Goal: Register for event/course

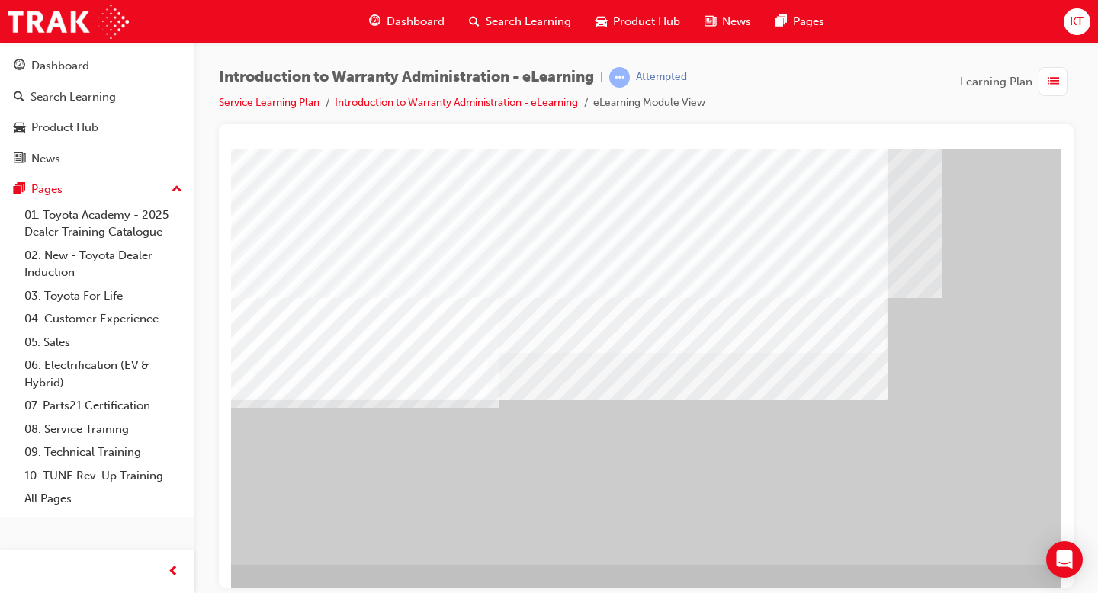
scroll to position [133, 207]
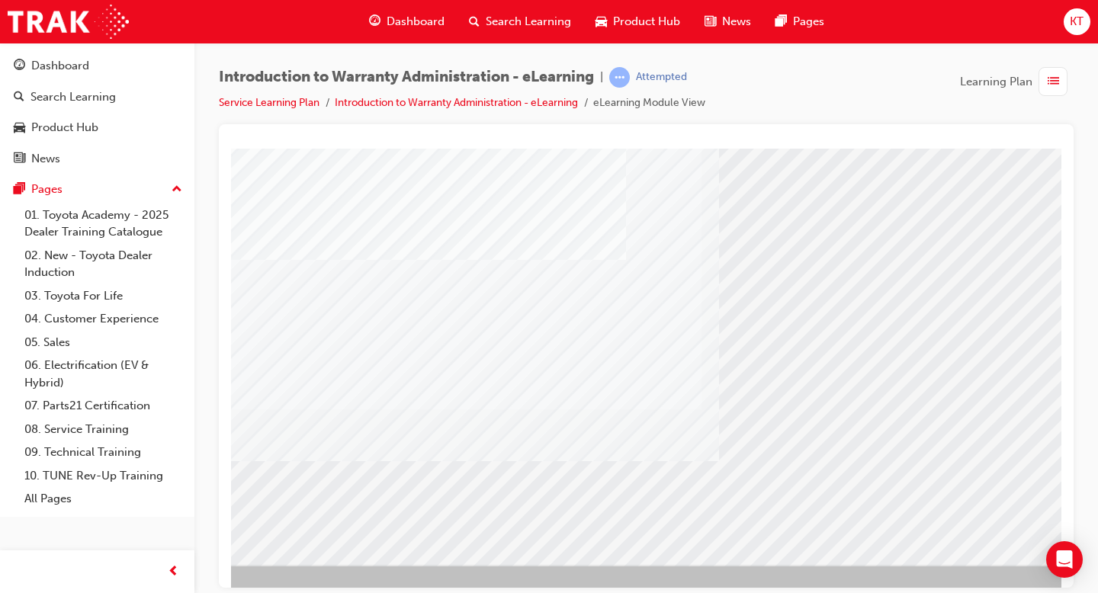
scroll to position [133, 0]
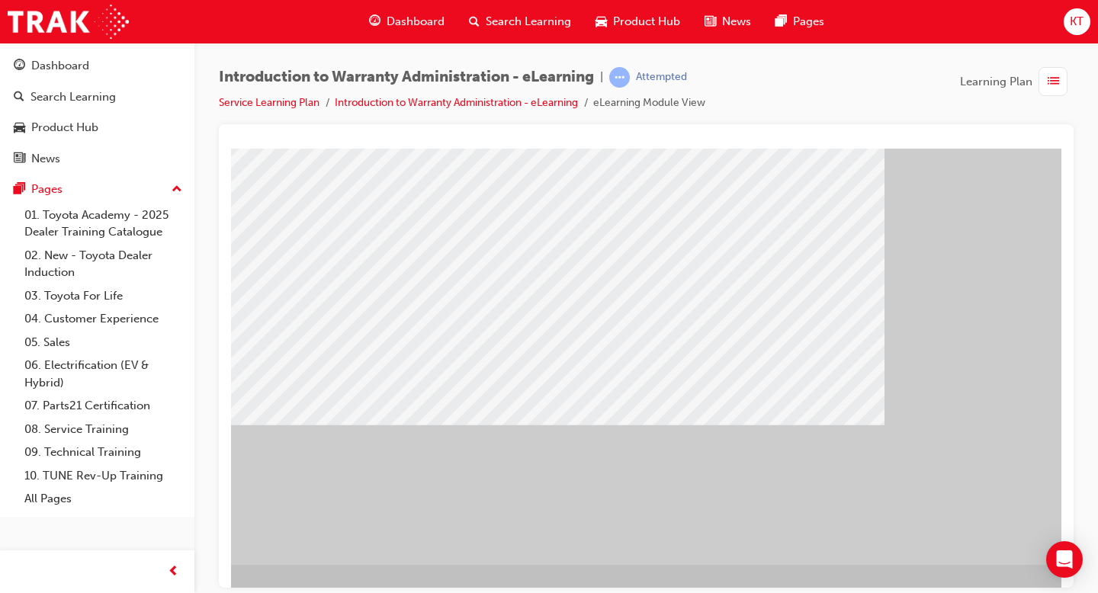
scroll to position [133, 207]
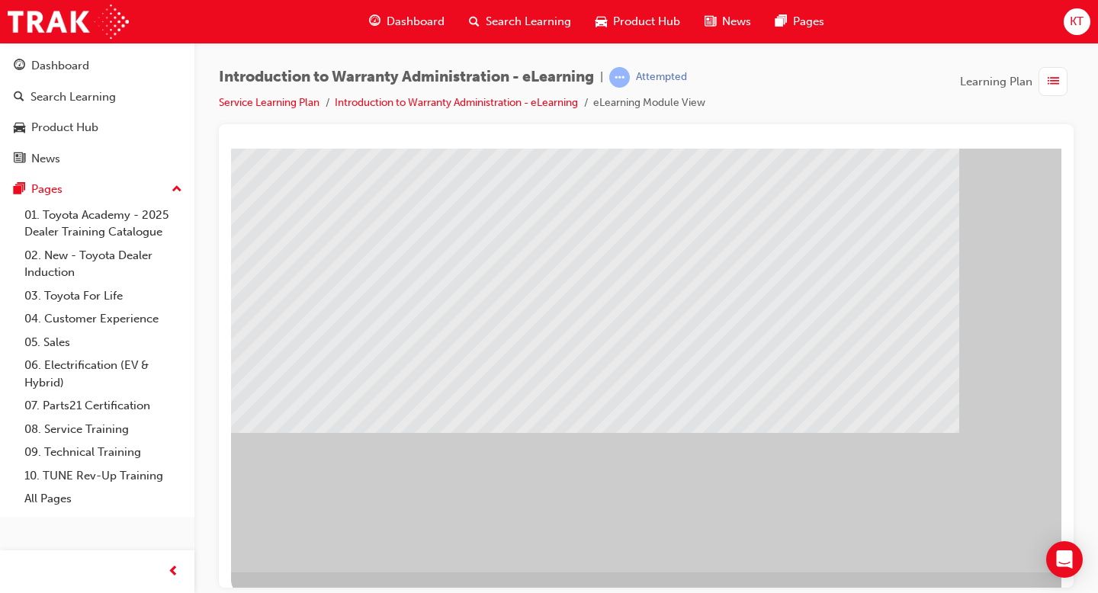
scroll to position [124, 0]
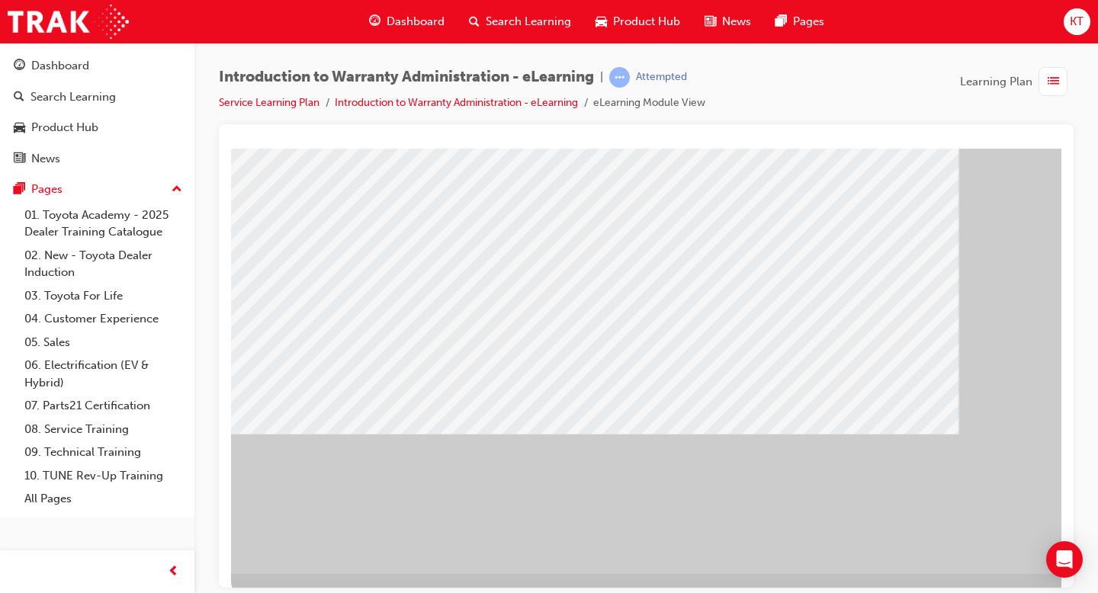
scroll to position [124, 207]
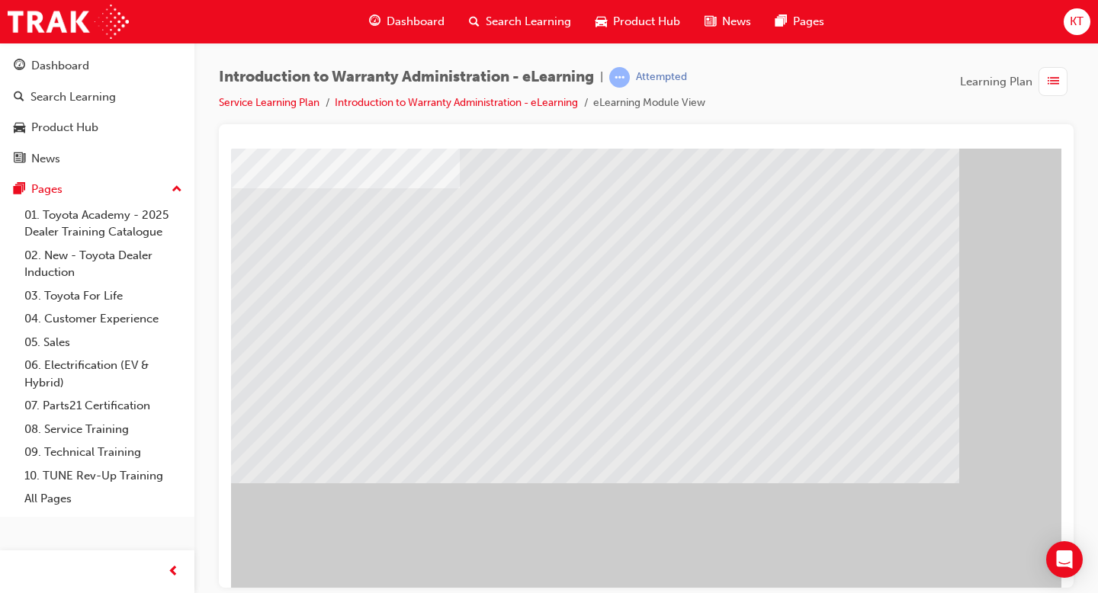
scroll to position [133, 0]
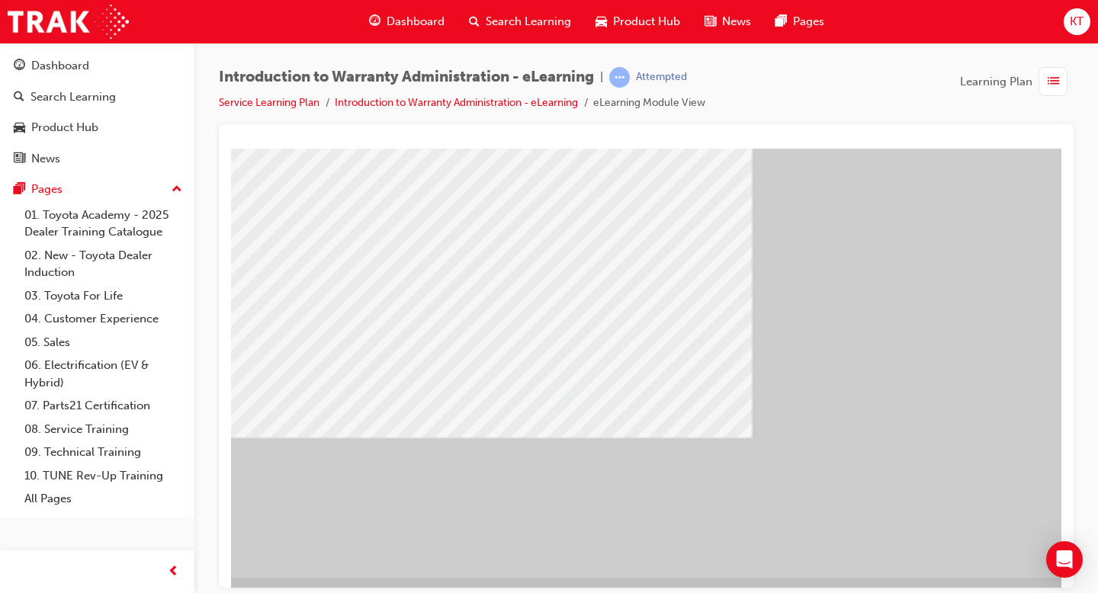
scroll to position [133, 207]
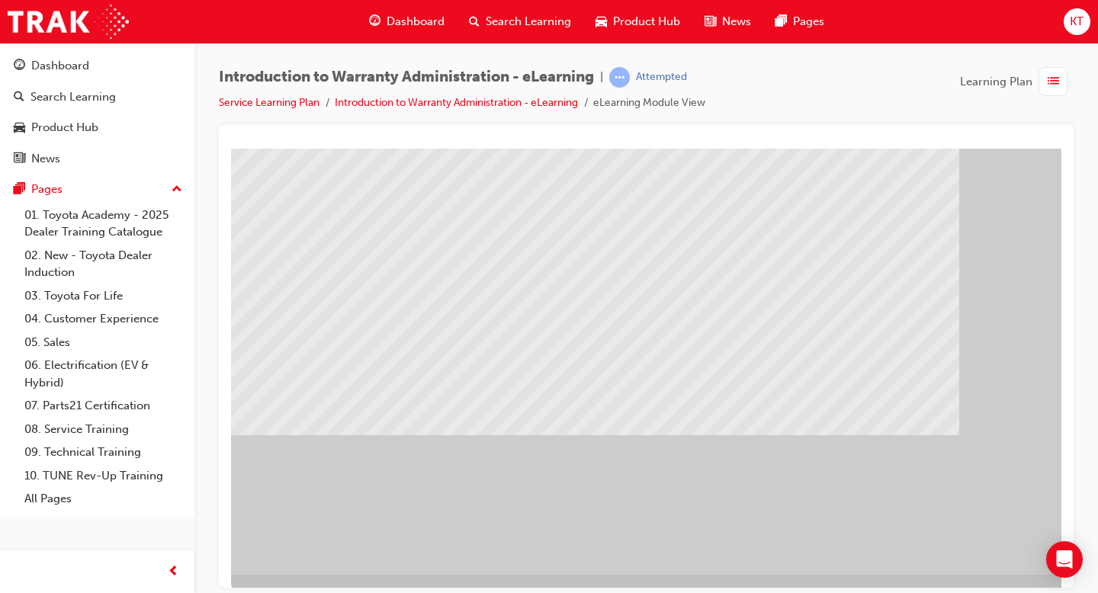
scroll to position [0, 0]
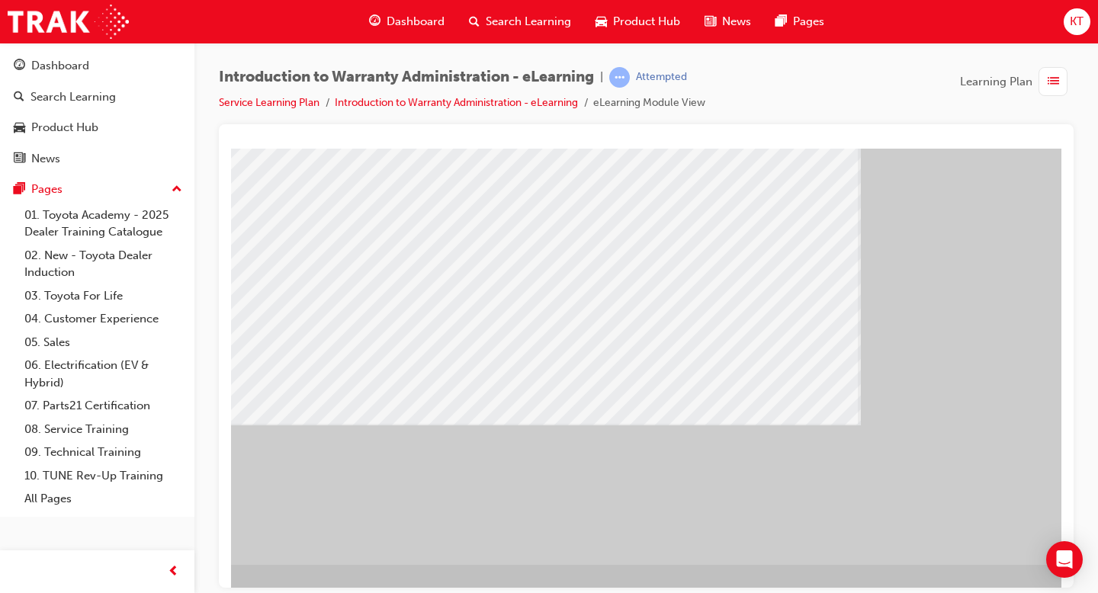
scroll to position [133, 207]
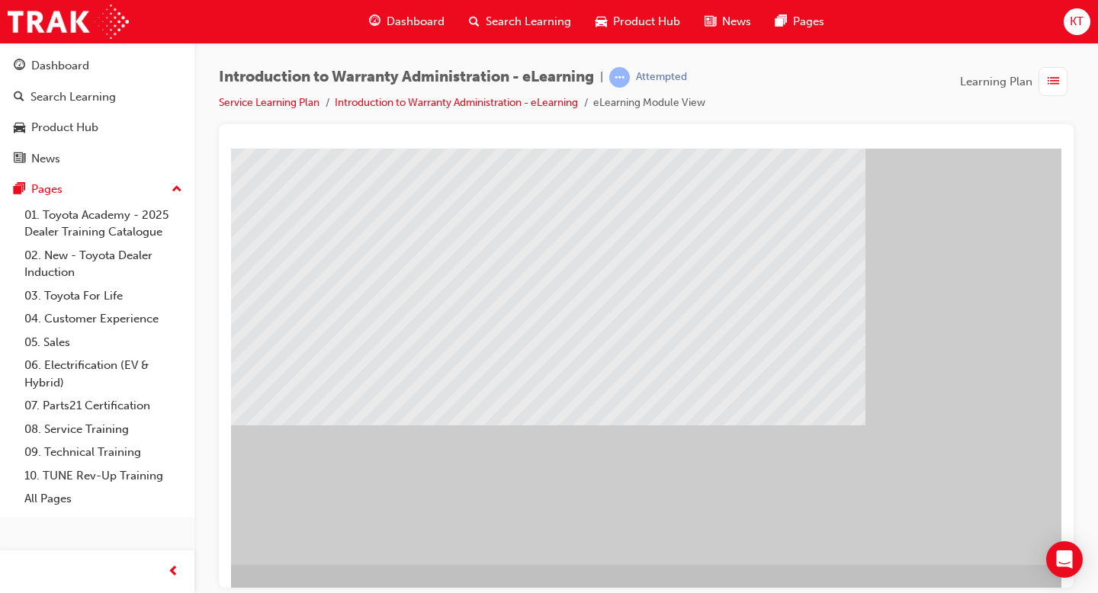
scroll to position [133, 207]
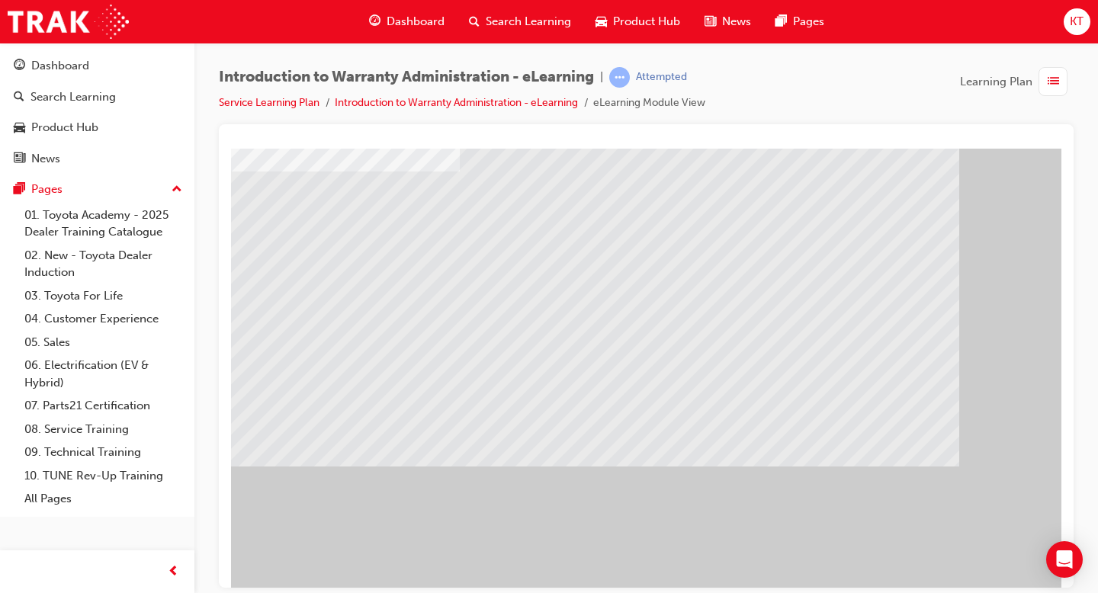
scroll to position [133, 0]
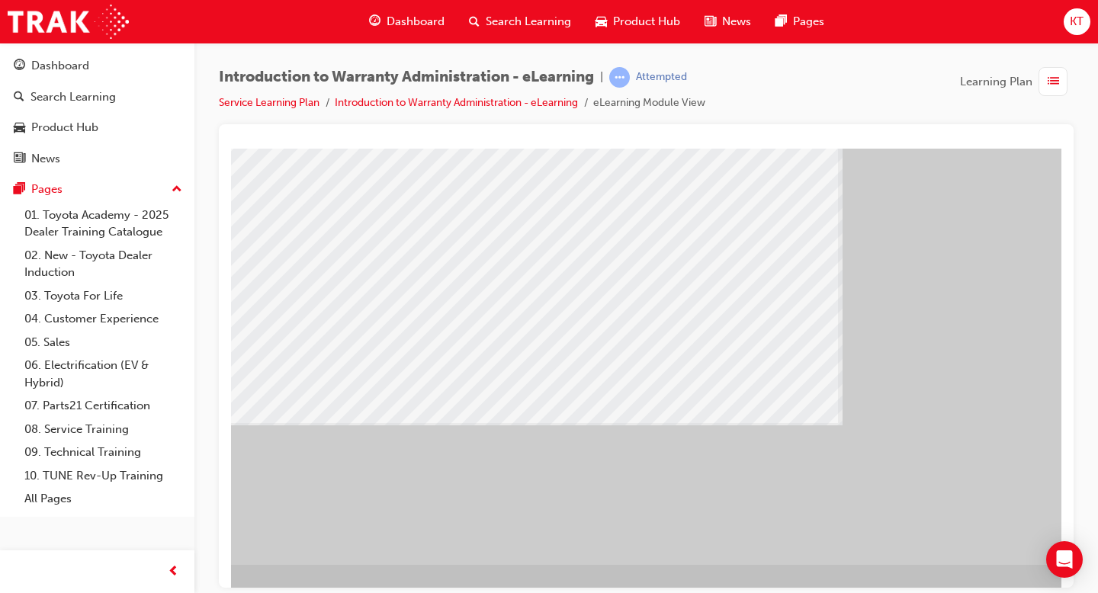
scroll to position [133, 207]
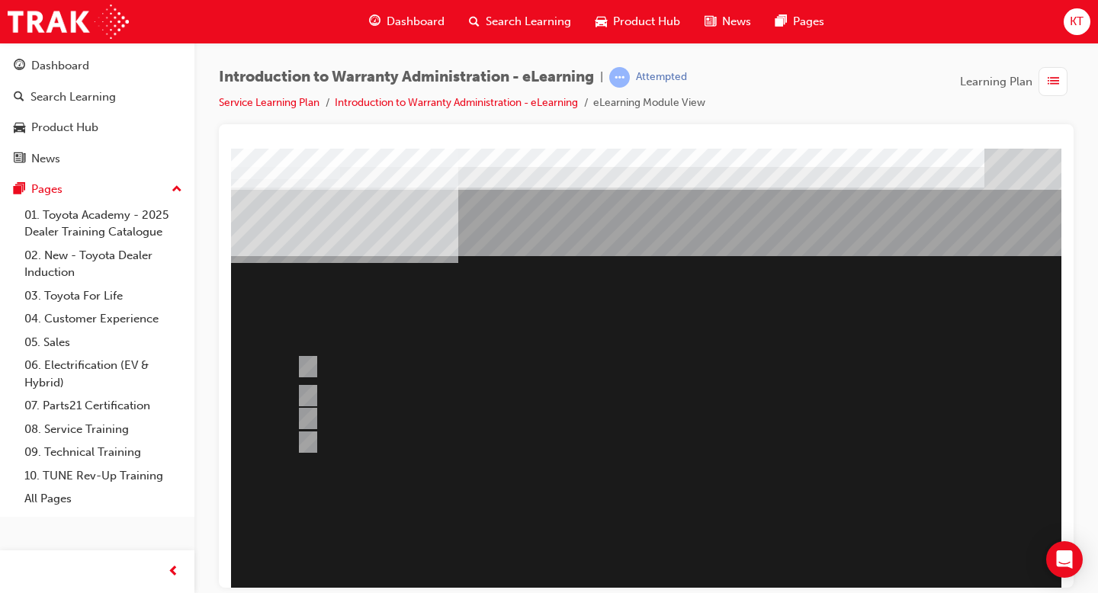
scroll to position [0, 0]
click at [484, 358] on div at bounding box center [690, 366] width 793 height 43
radio input "true"
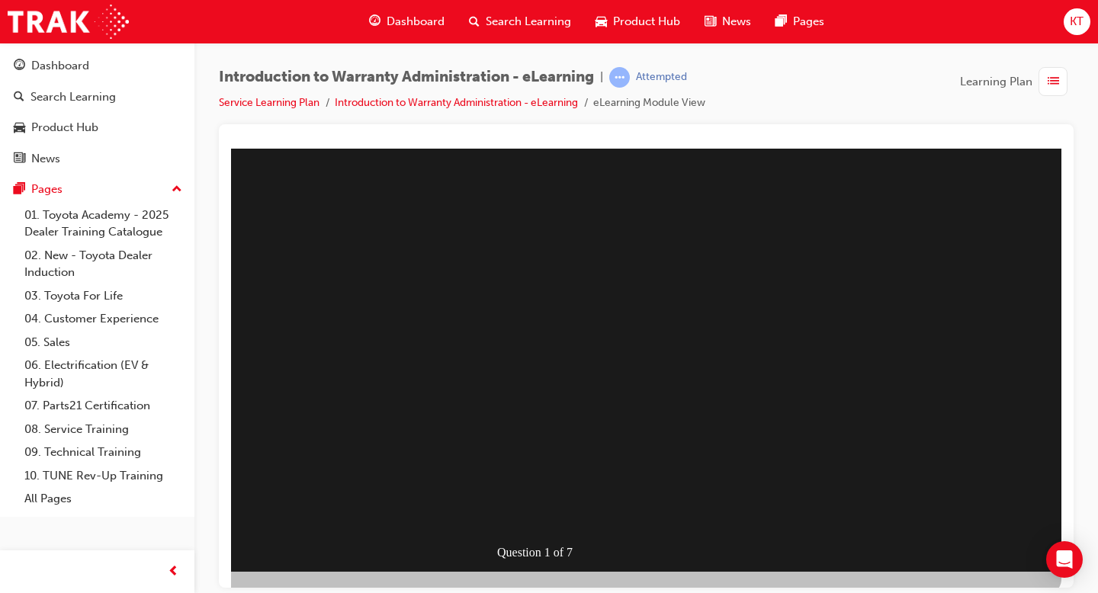
scroll to position [133, 207]
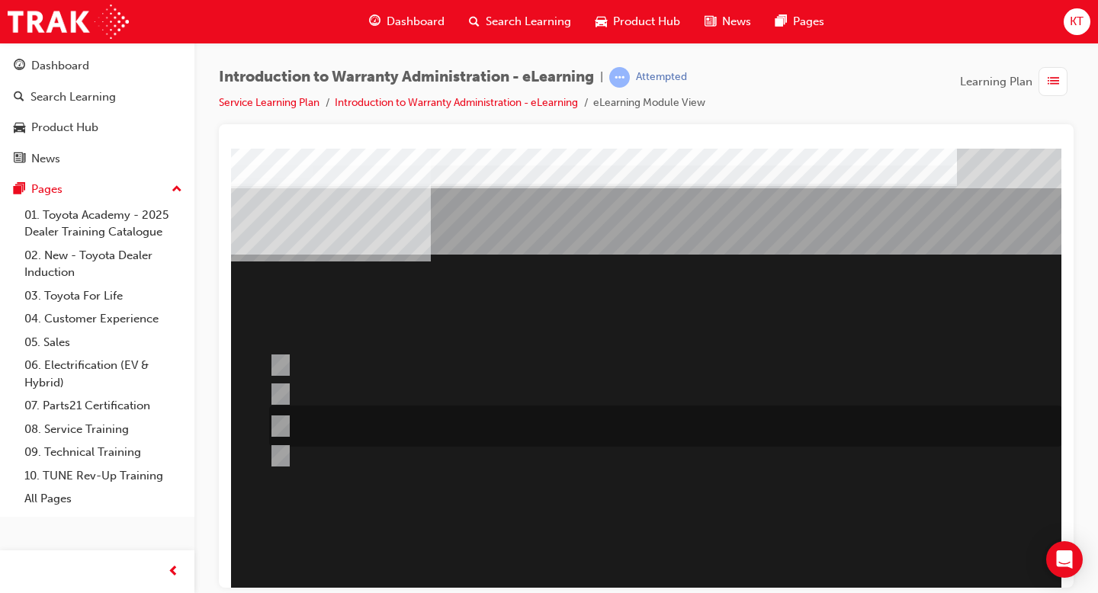
scroll to position [2, 1]
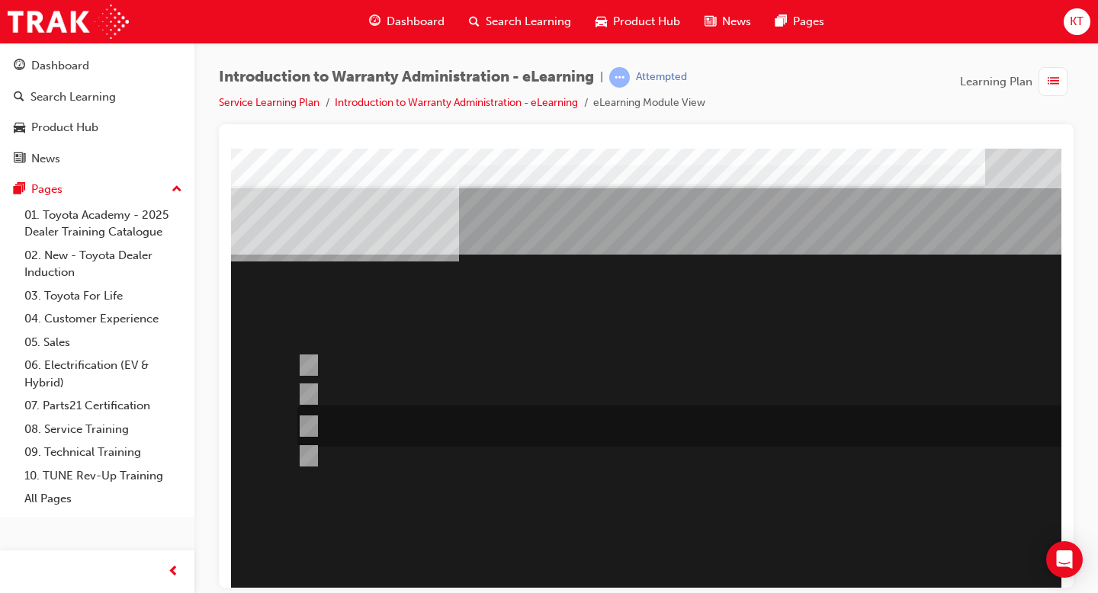
click at [532, 422] on div at bounding box center [690, 426] width 793 height 41
radio input "true"
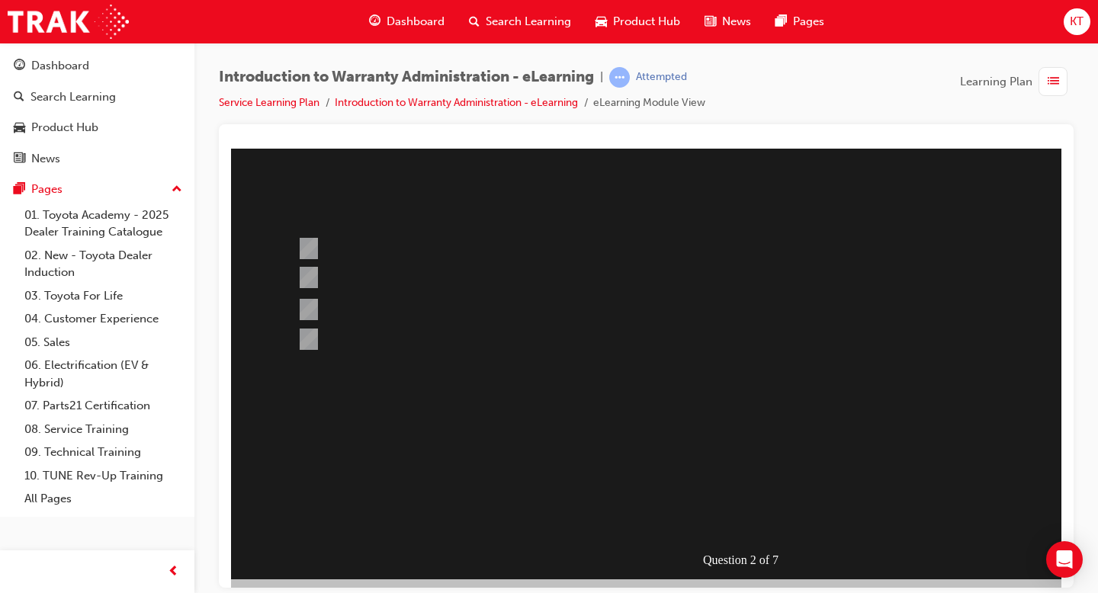
scroll to position [124, 1]
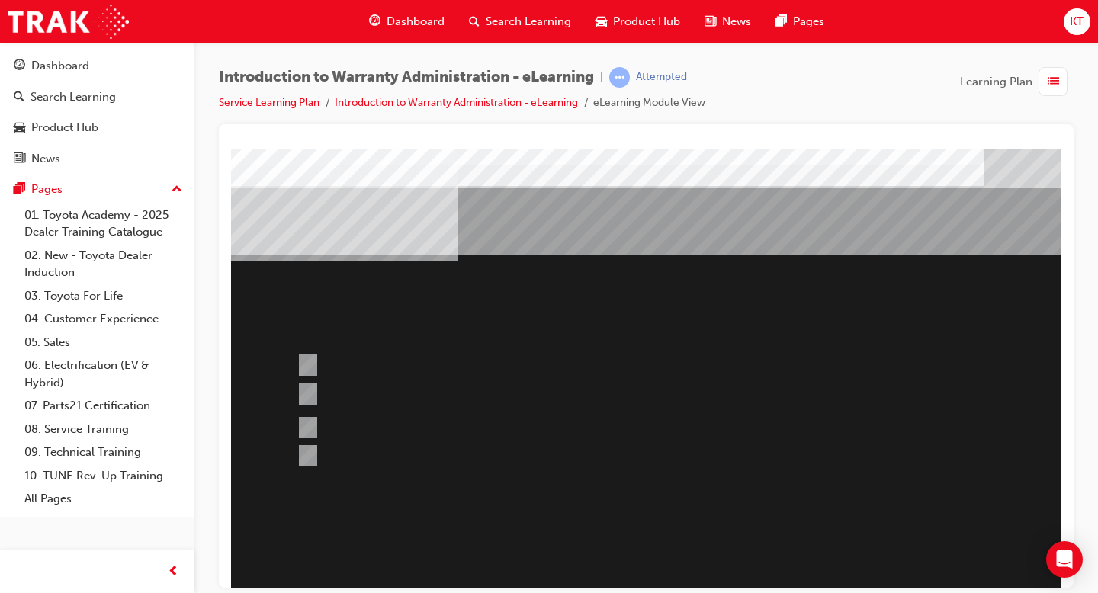
scroll to position [2, 0]
click at [428, 433] on div at bounding box center [690, 427] width 793 height 43
radio input "true"
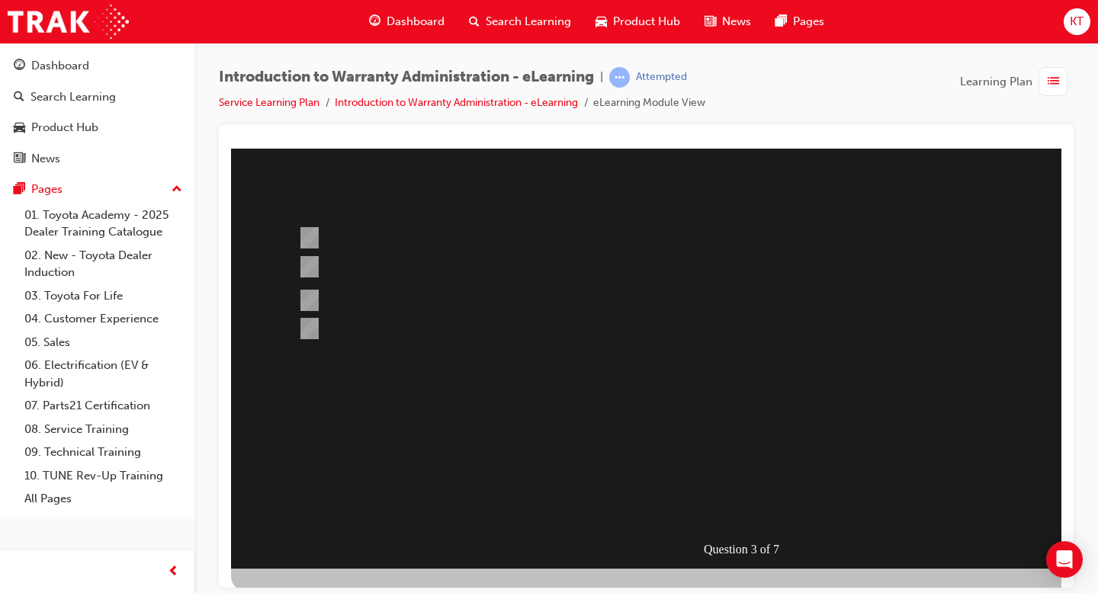
scroll to position [133, 0]
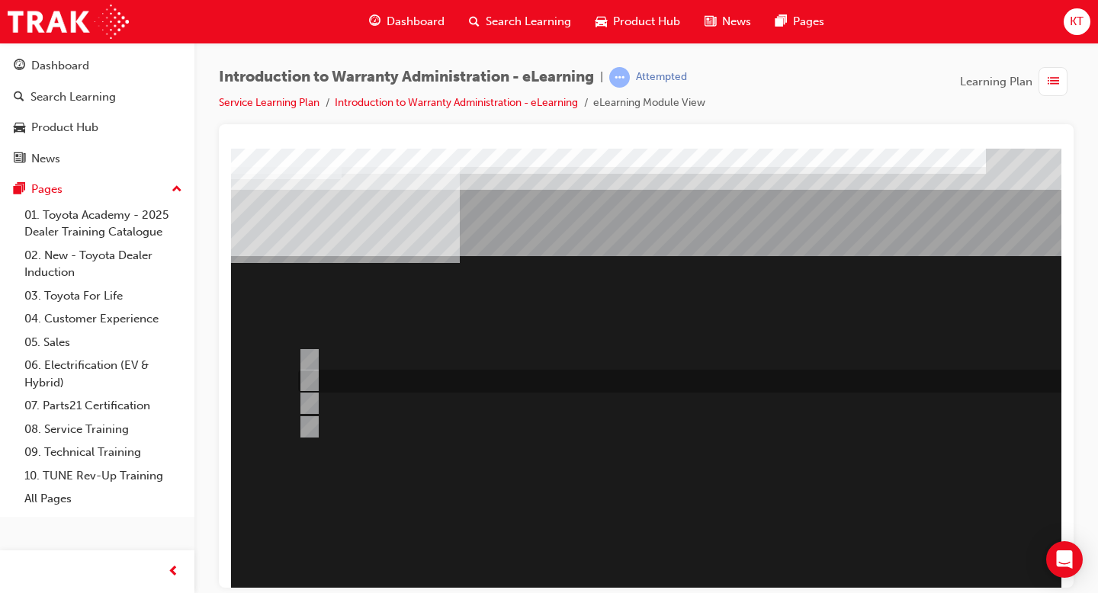
click at [419, 382] on div at bounding box center [690, 381] width 793 height 23
radio input "true"
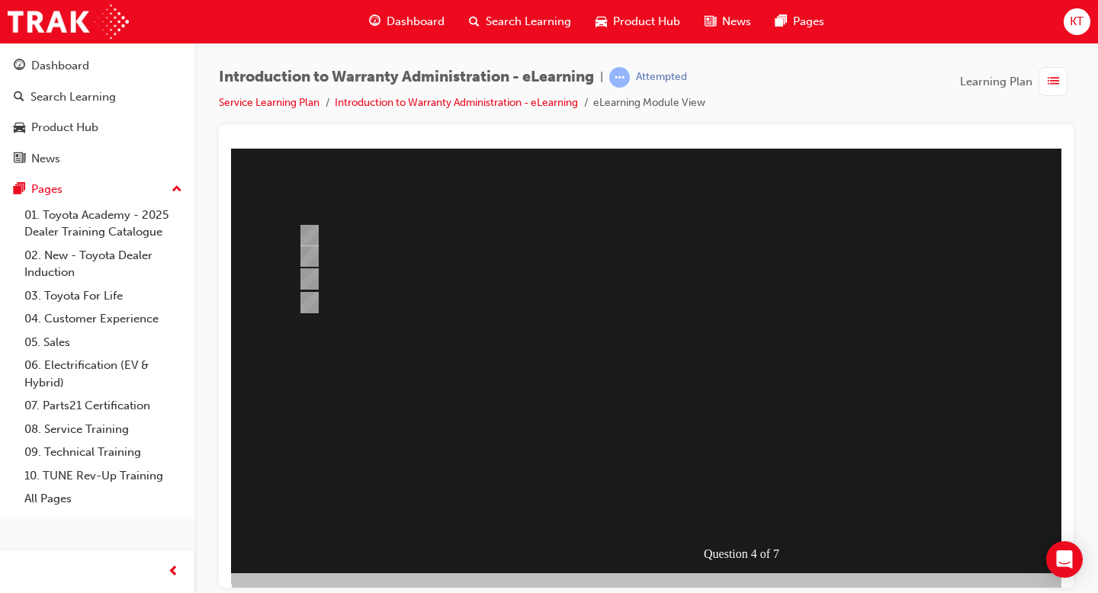
scroll to position [133, 0]
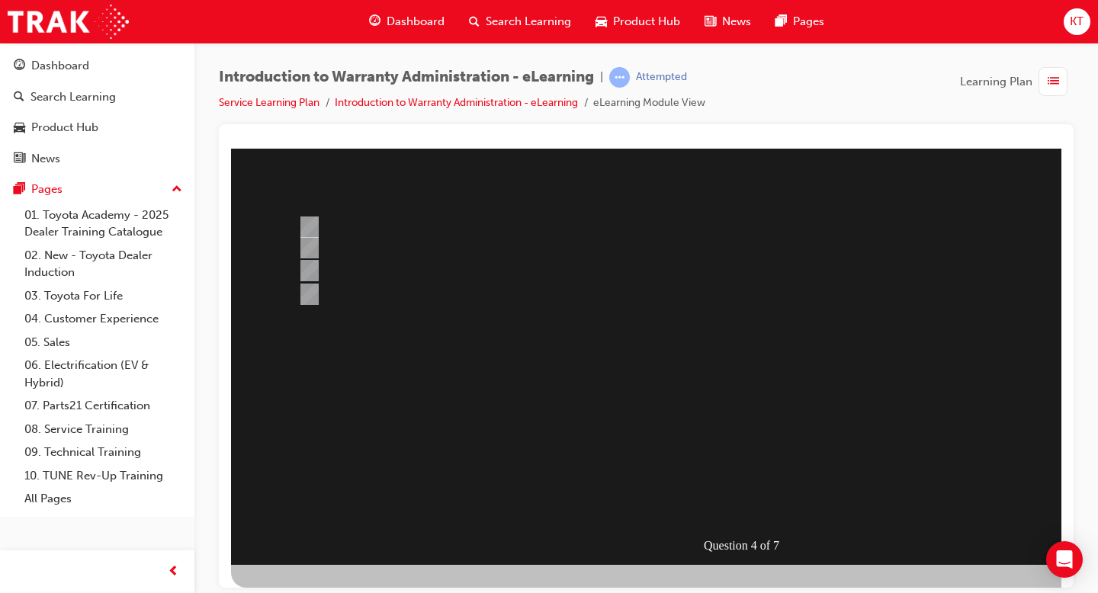
click at [431, 222] on div at bounding box center [749, 289] width 1037 height 549
click at [431, 222] on div at bounding box center [690, 227] width 793 height 30
radio input "true"
click at [757, 519] on div "Question 4 of 7" at bounding box center [749, 289] width 1037 height 549
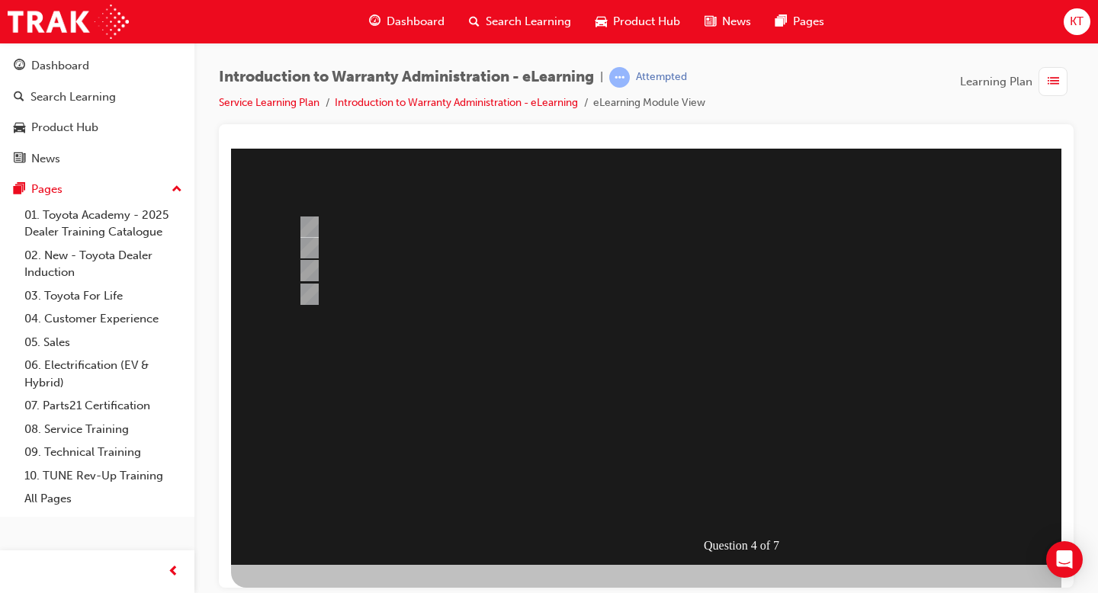
click at [449, 286] on div at bounding box center [749, 289] width 1037 height 549
click at [442, 269] on div at bounding box center [690, 270] width 793 height 23
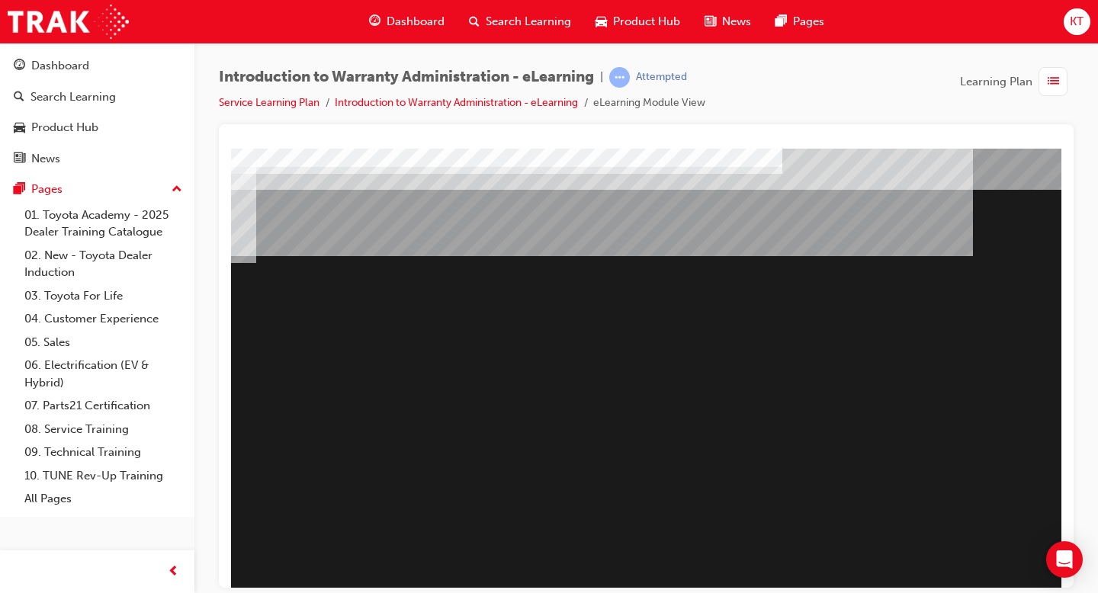
scroll to position [0, 0]
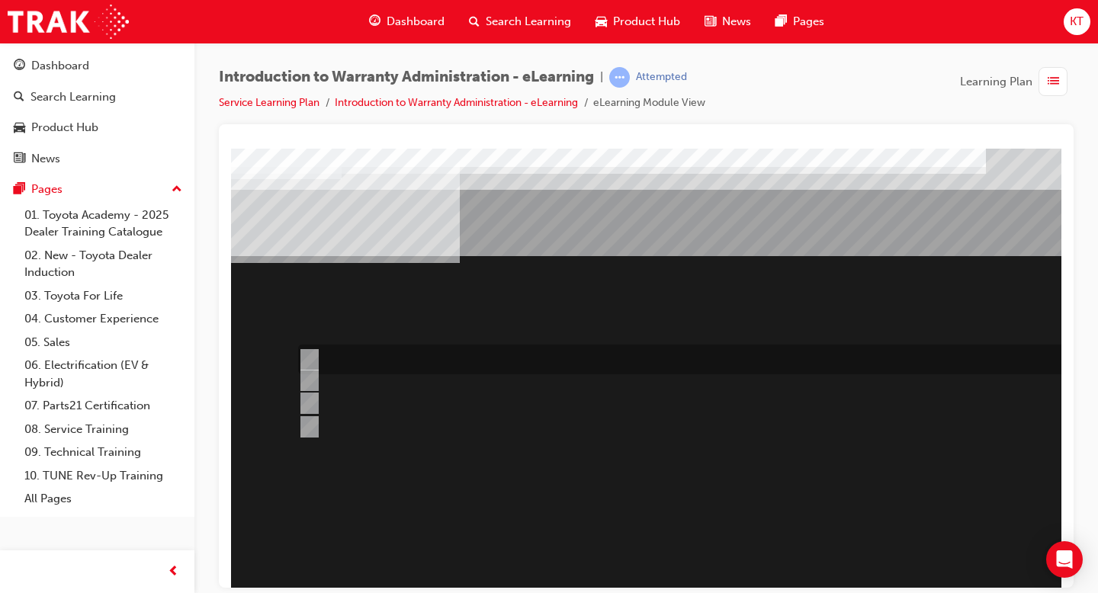
click at [369, 357] on div at bounding box center [690, 360] width 793 height 30
radio input "true"
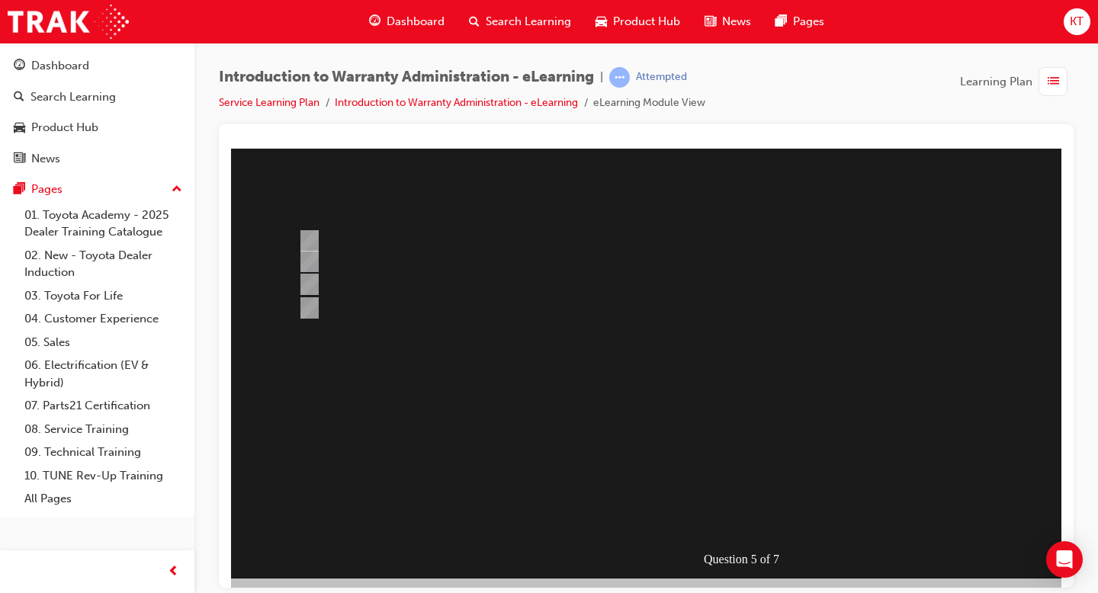
scroll to position [133, 0]
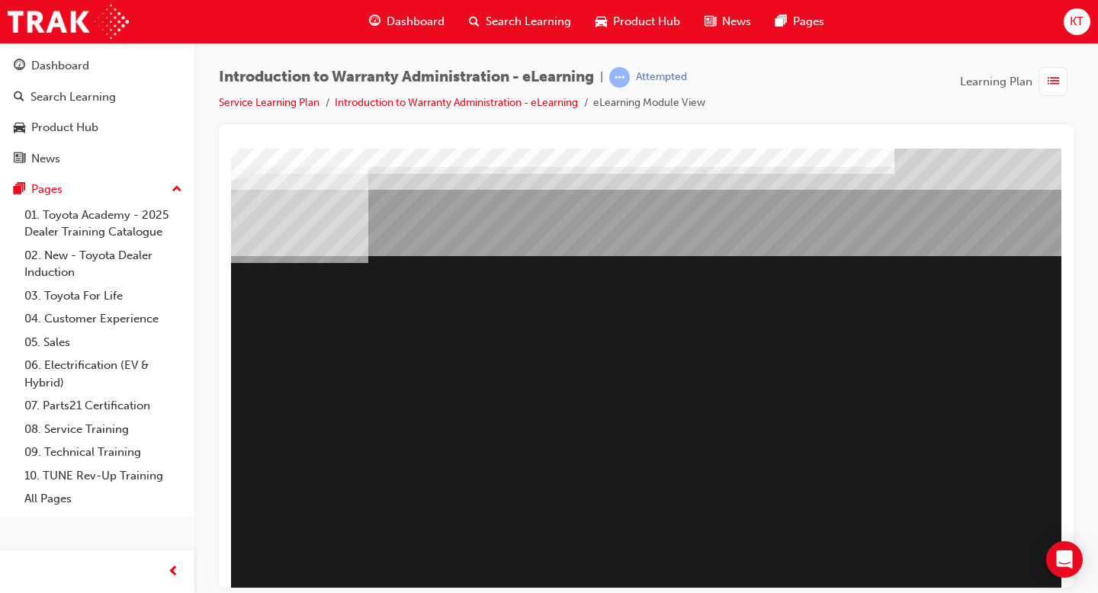
scroll to position [0, 0]
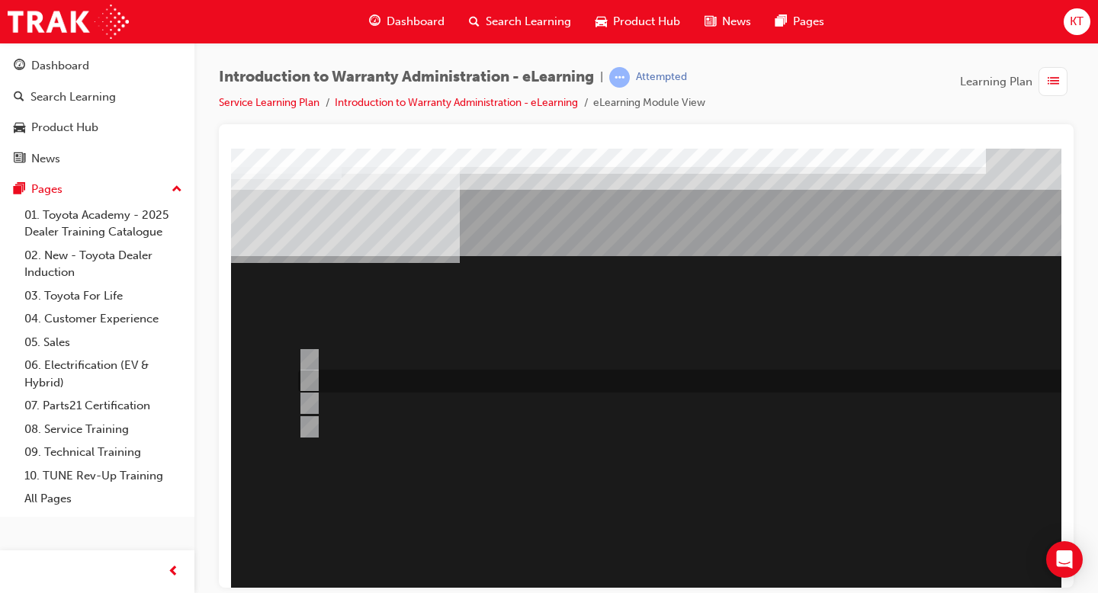
click at [503, 384] on div at bounding box center [690, 381] width 793 height 23
radio input "true"
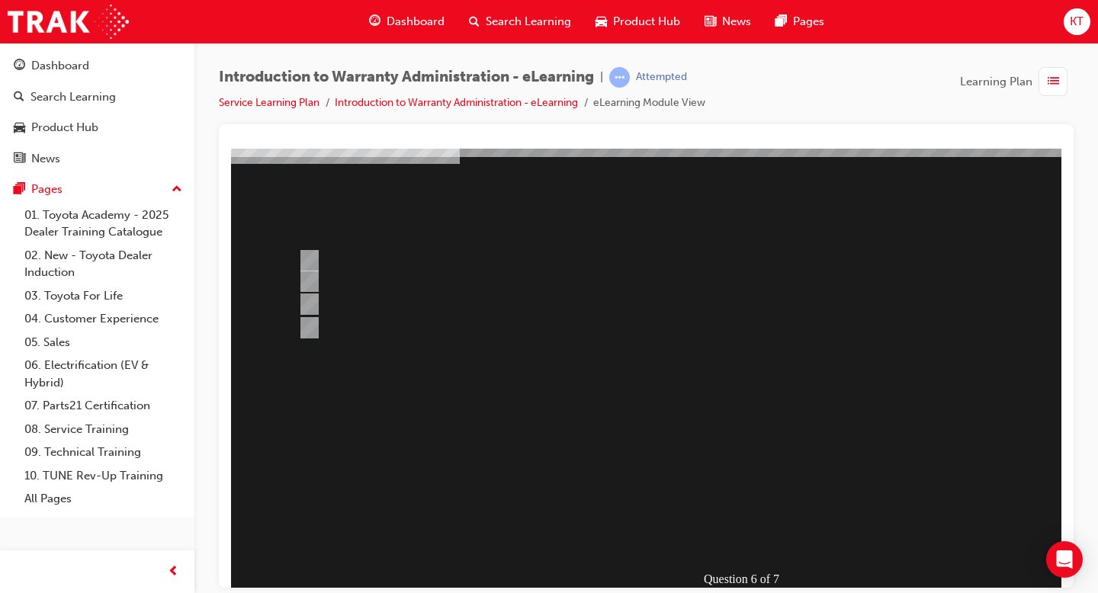
scroll to position [104, 0]
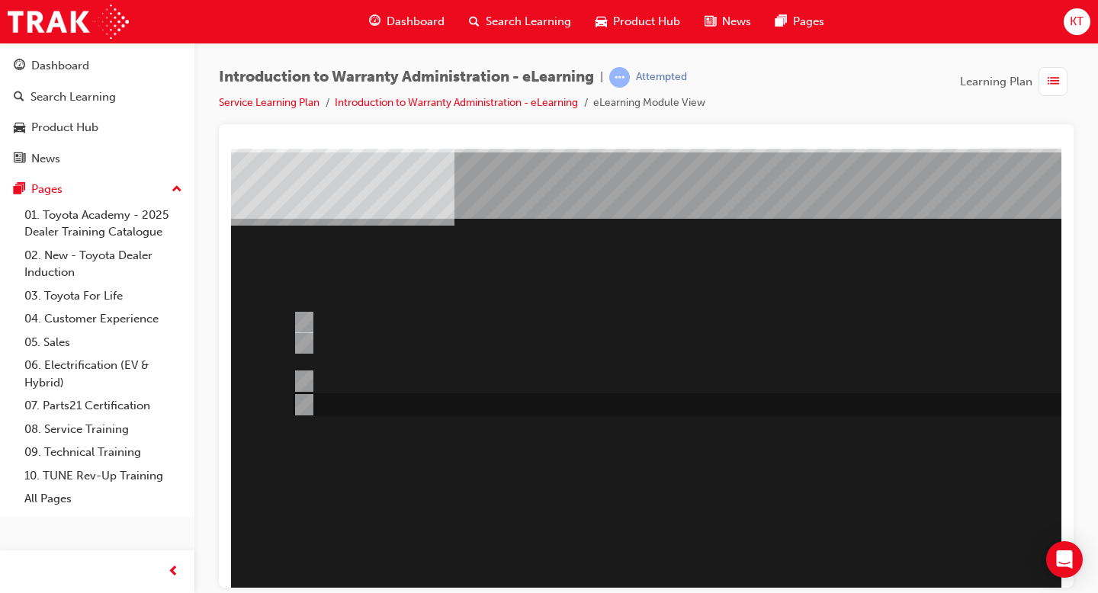
scroll to position [37, 0]
click at [652, 323] on div at bounding box center [690, 322] width 793 height 30
radio input "true"
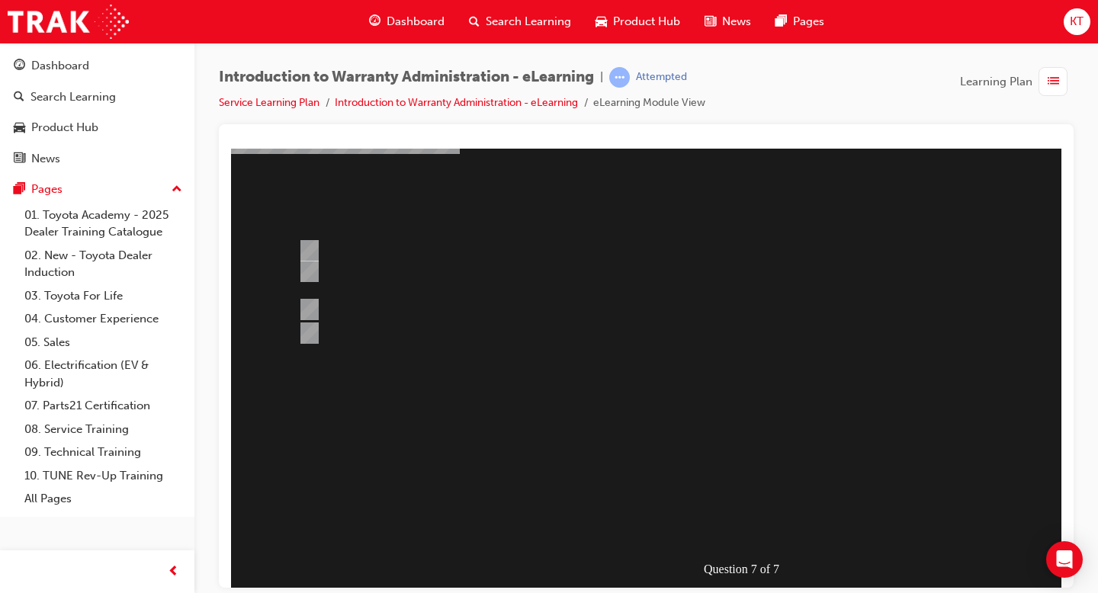
scroll to position [133, 0]
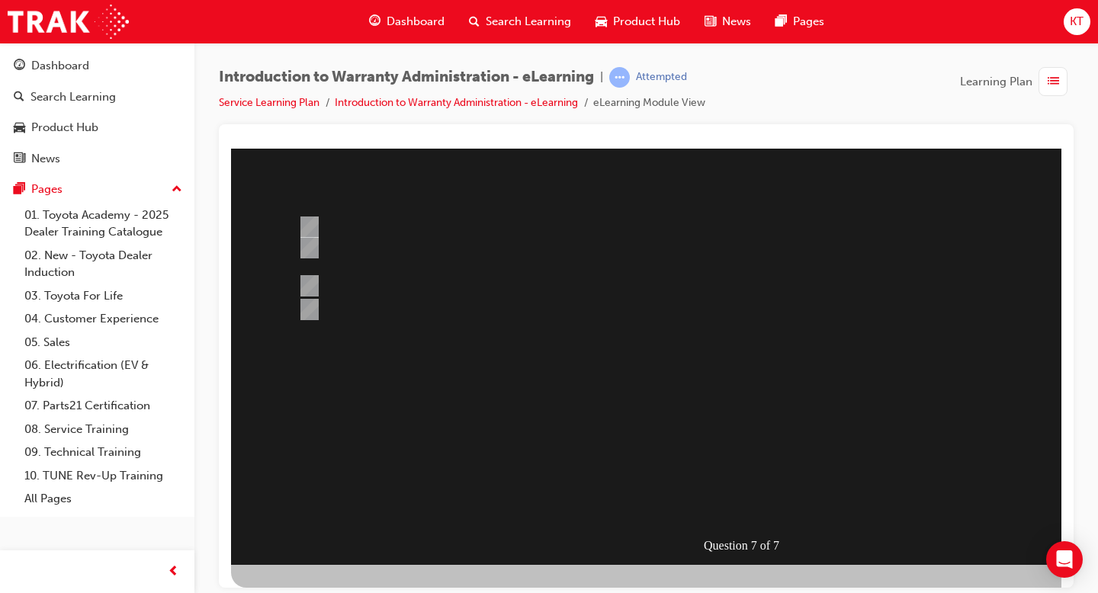
click at [720, 475] on div "" at bounding box center [602, 452] width 743 height 46
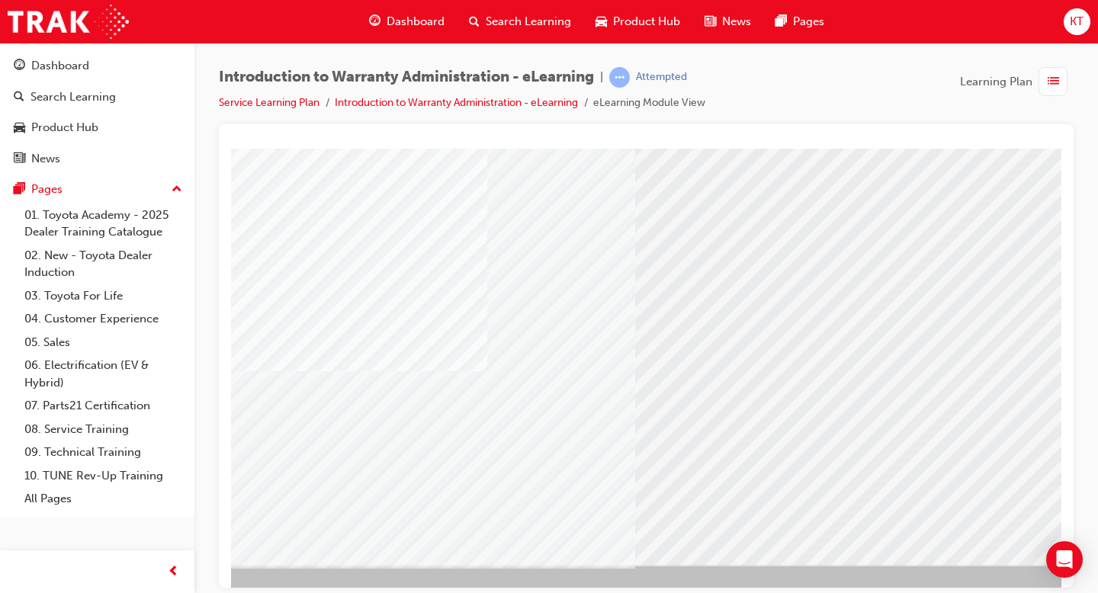
scroll to position [133, 207]
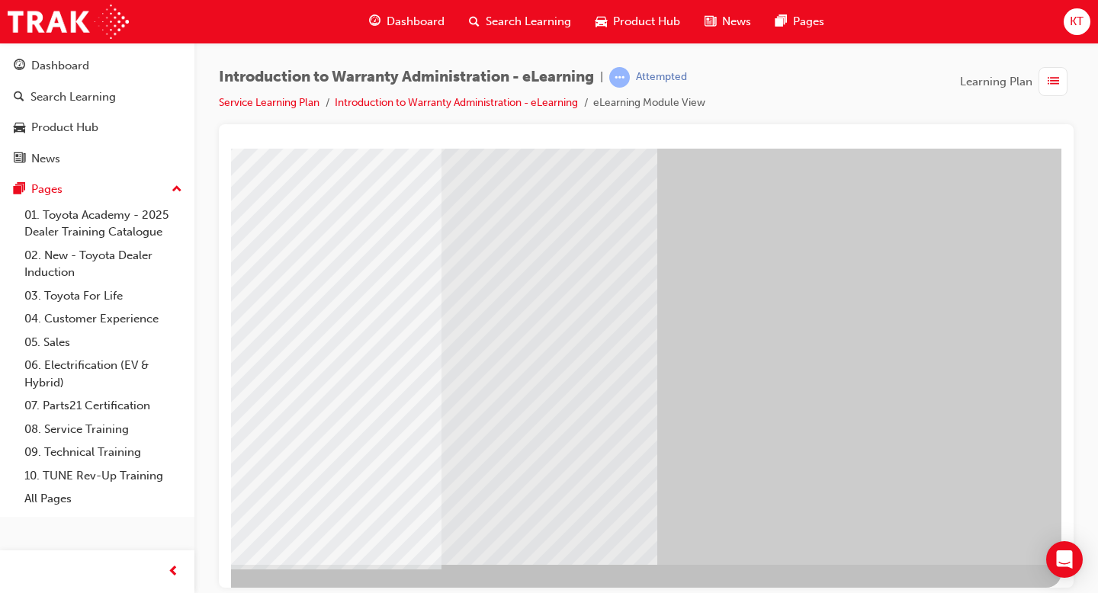
scroll to position [0, 0]
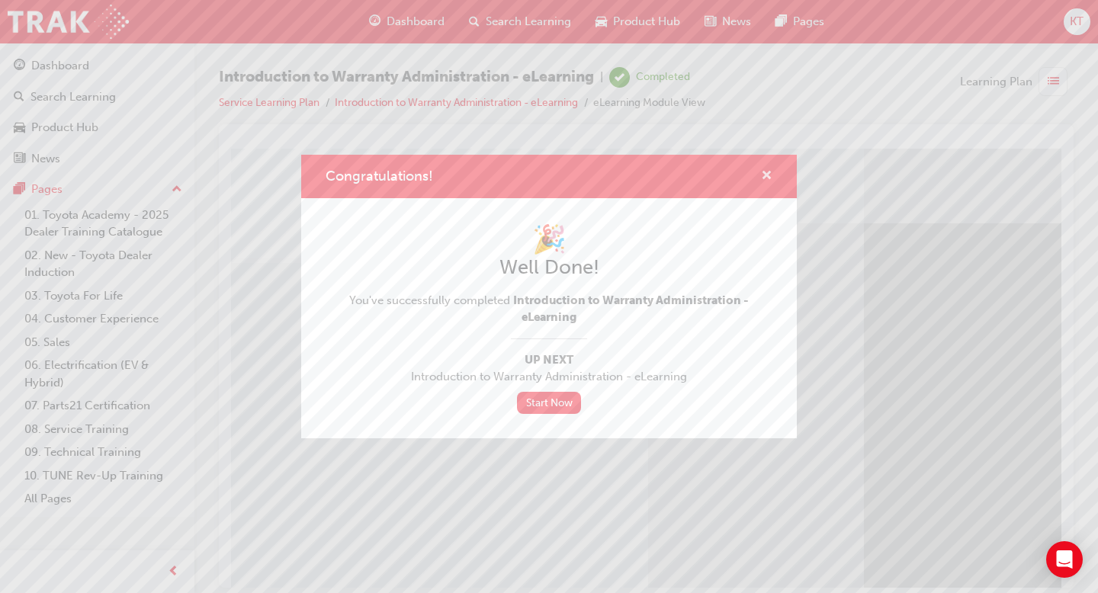
click at [761, 172] on span "cross-icon" at bounding box center [766, 177] width 11 height 14
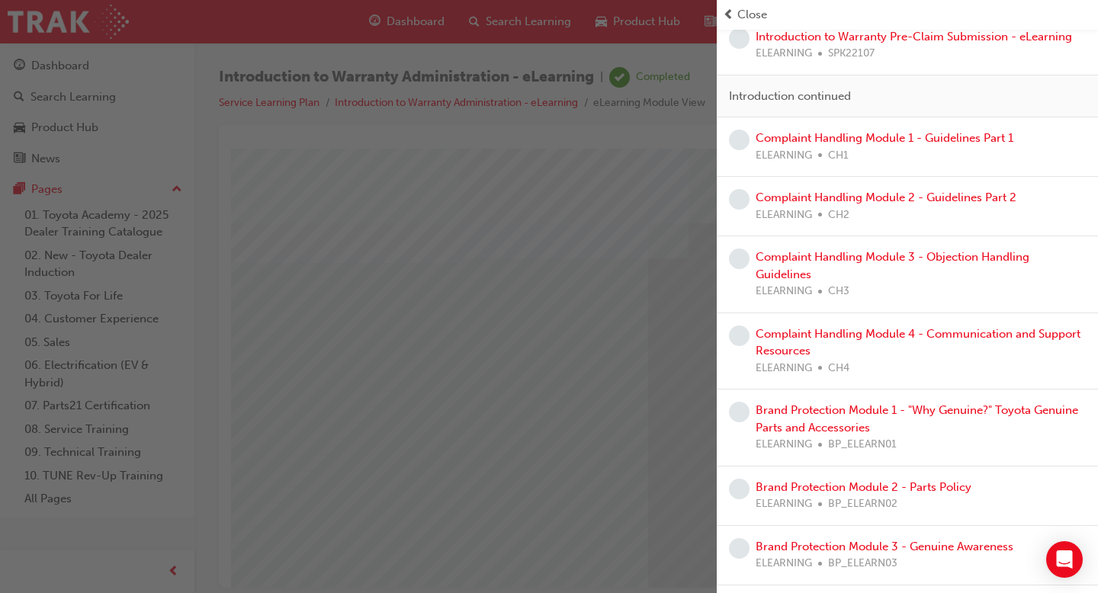
scroll to position [330, 0]
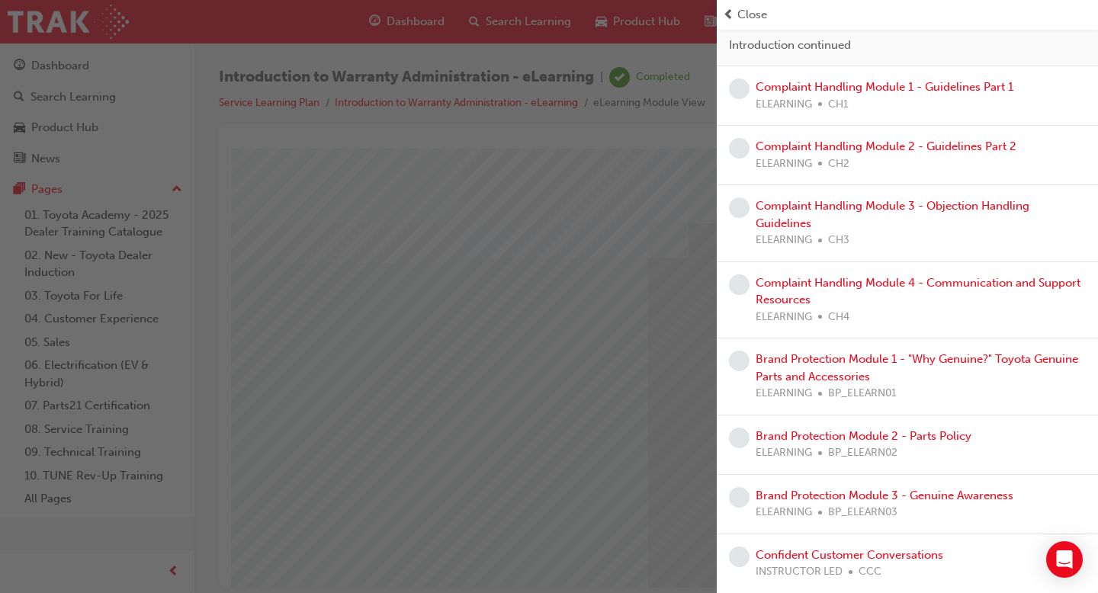
click at [746, 2] on div "Close" at bounding box center [907, 15] width 381 height 30
click at [743, 10] on span "Close" at bounding box center [752, 15] width 30 height 18
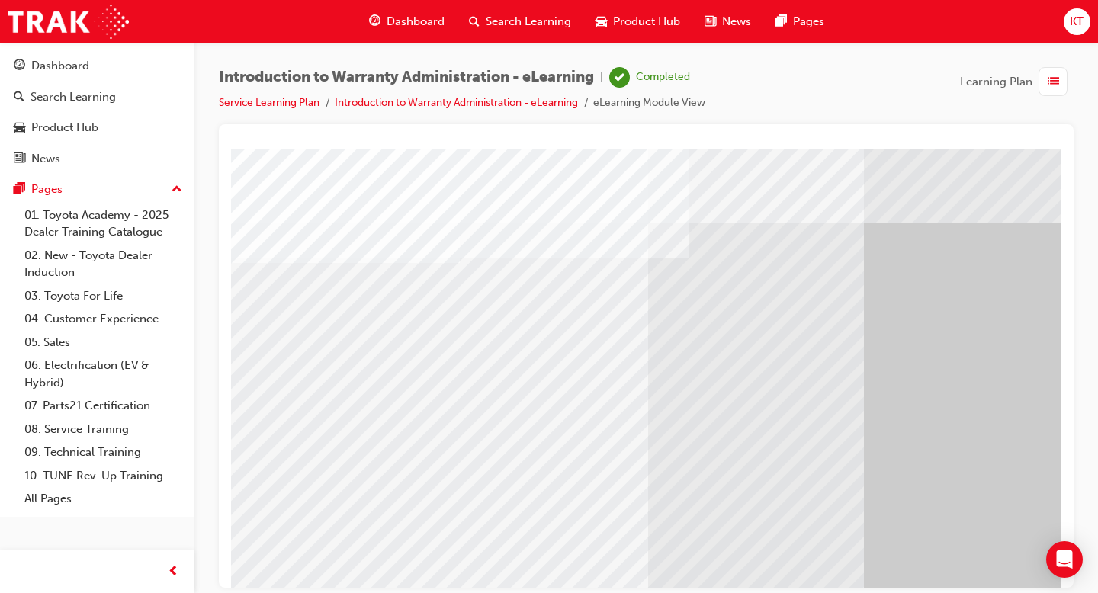
click at [416, 14] on span "Dashboard" at bounding box center [416, 22] width 58 height 18
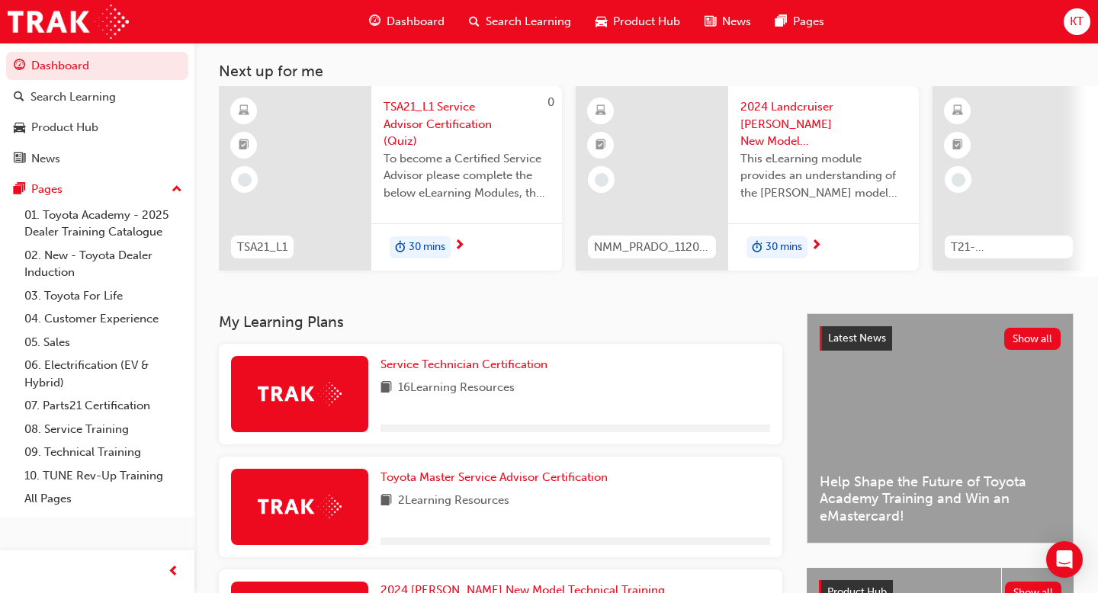
scroll to position [82, 0]
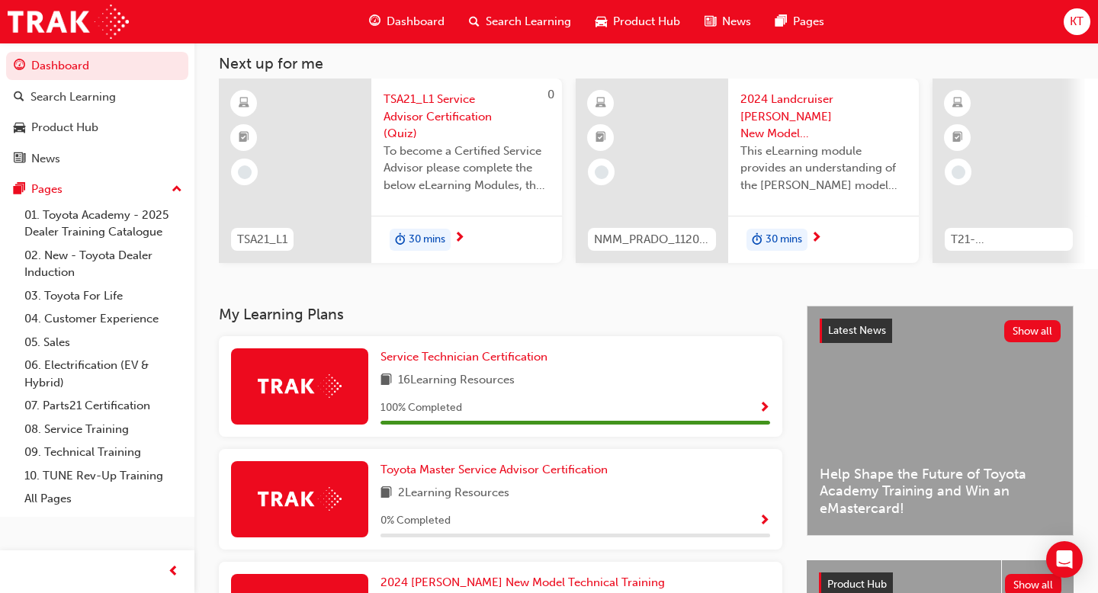
click at [426, 129] on span "TSA21_L1 Service Advisor Certification (Quiz)" at bounding box center [467, 117] width 166 height 52
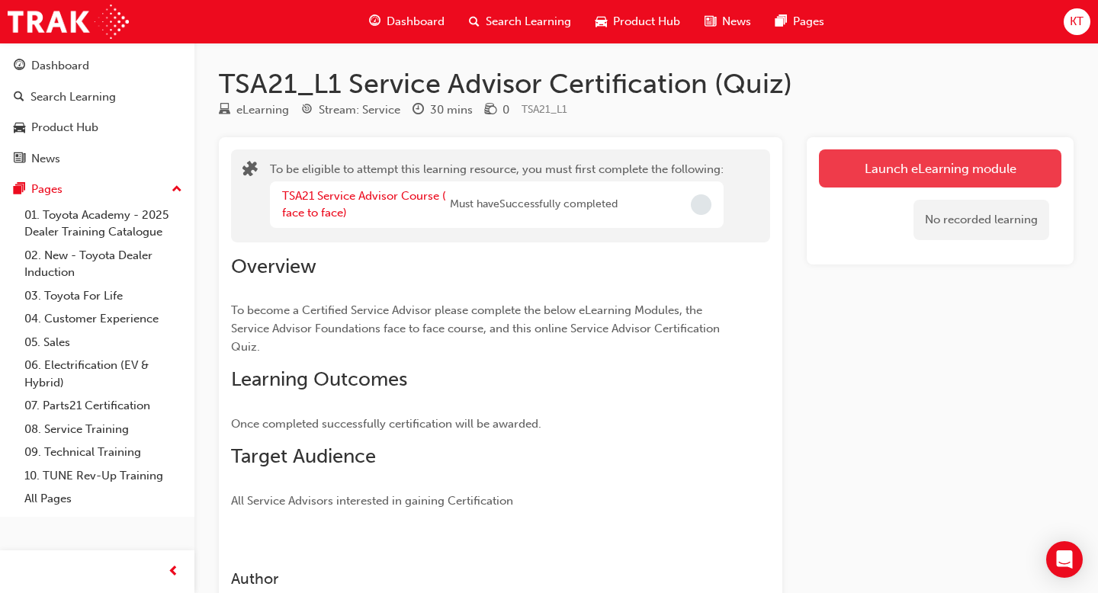
click at [953, 167] on button "Launch eLearning module" at bounding box center [940, 168] width 243 height 38
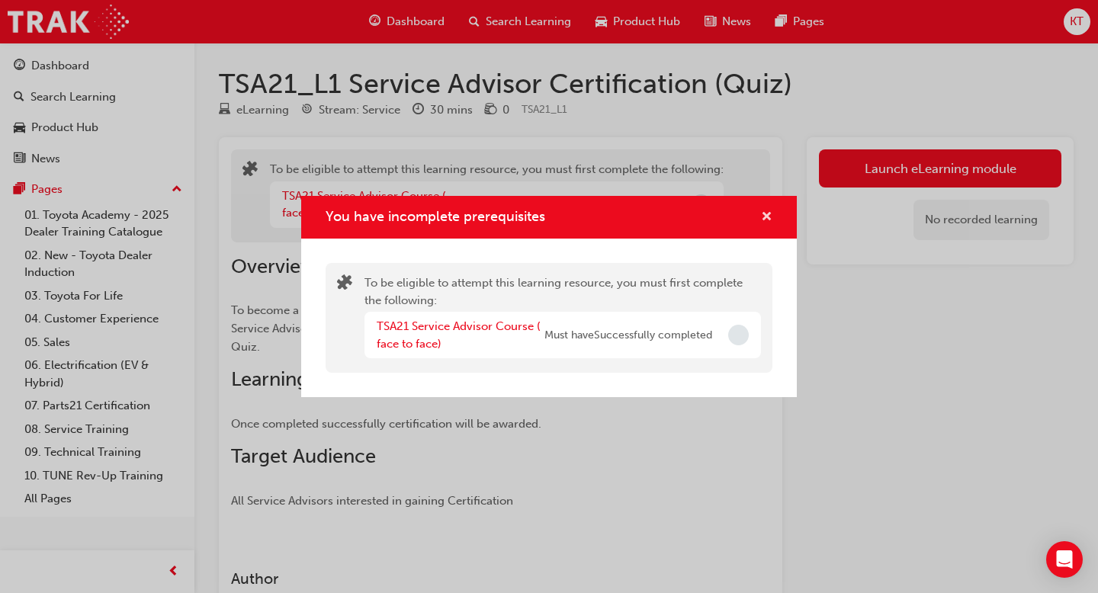
click at [765, 218] on span "cross-icon" at bounding box center [766, 218] width 11 height 14
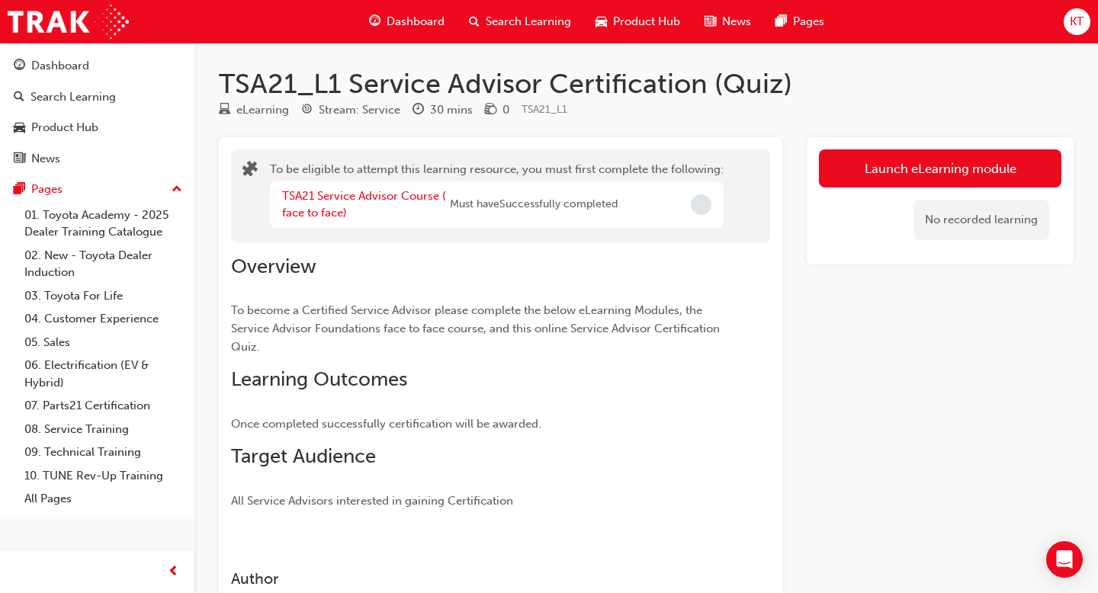
click at [412, 26] on span "Dashboard" at bounding box center [416, 22] width 58 height 18
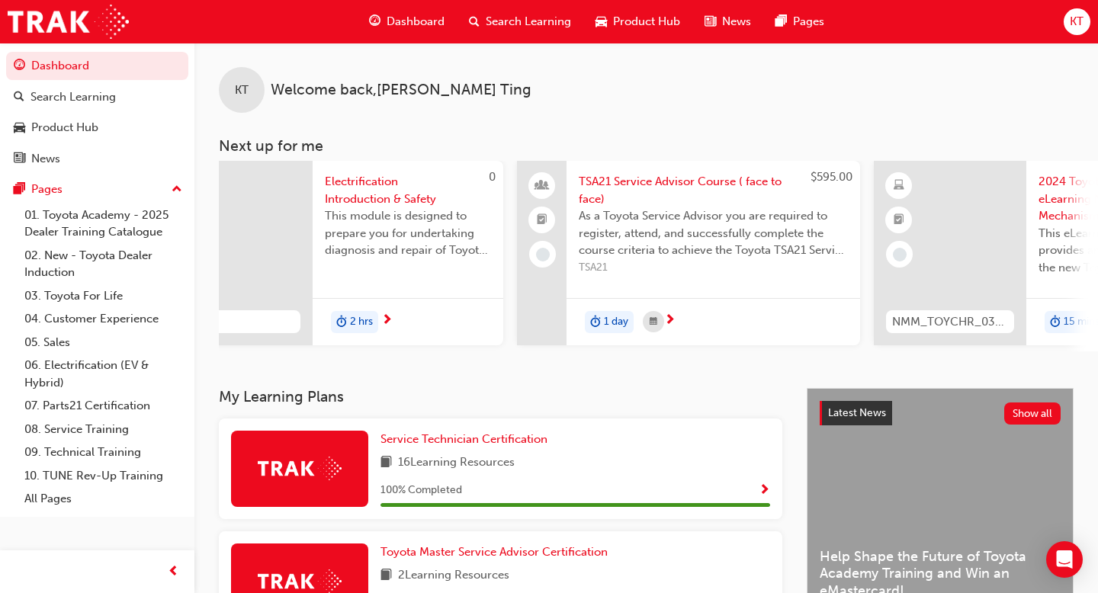
scroll to position [0, 785]
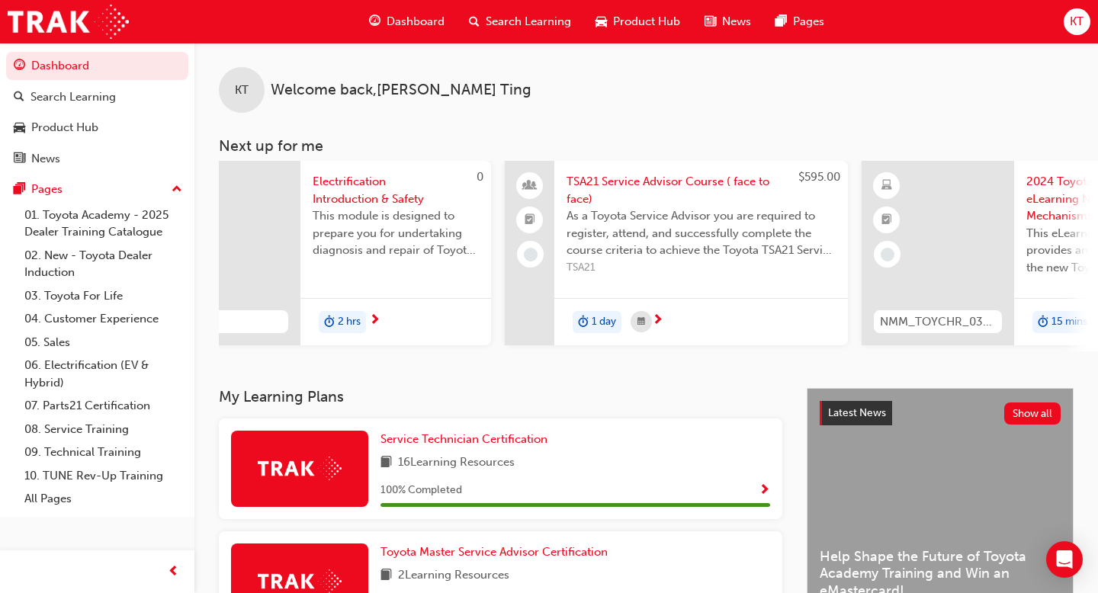
click at [615, 177] on span "TSA21 Service Advisor Course ( face to face)" at bounding box center [701, 190] width 269 height 34
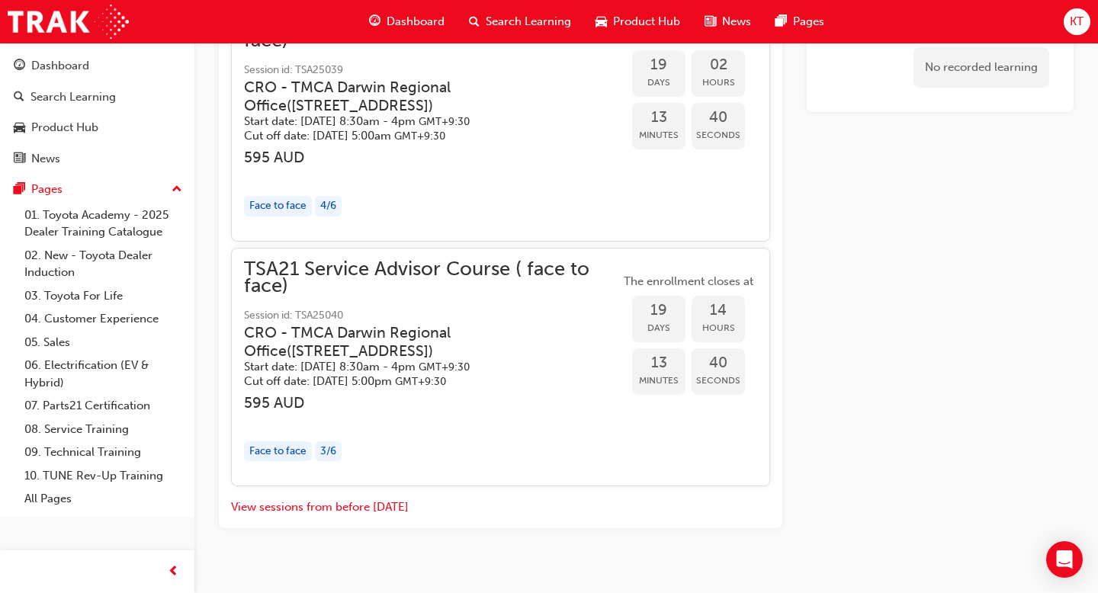
scroll to position [1592, 0]
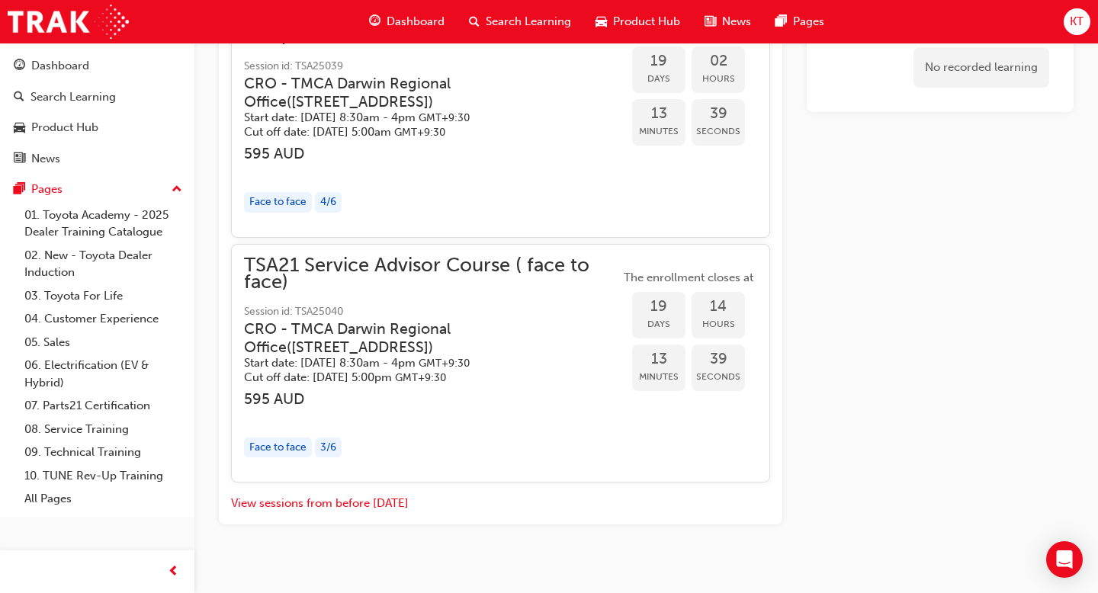
click at [347, 495] on button "View sessions from before [DATE]" at bounding box center [320, 504] width 178 height 18
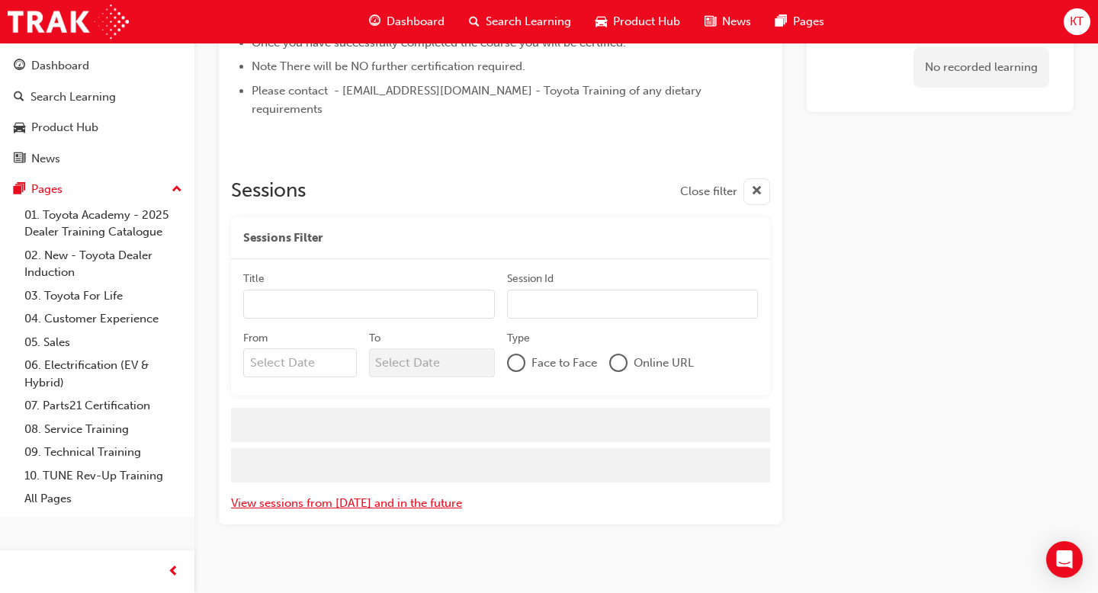
click at [347, 495] on button "View sessions from [DATE] and in the future" at bounding box center [346, 504] width 231 height 18
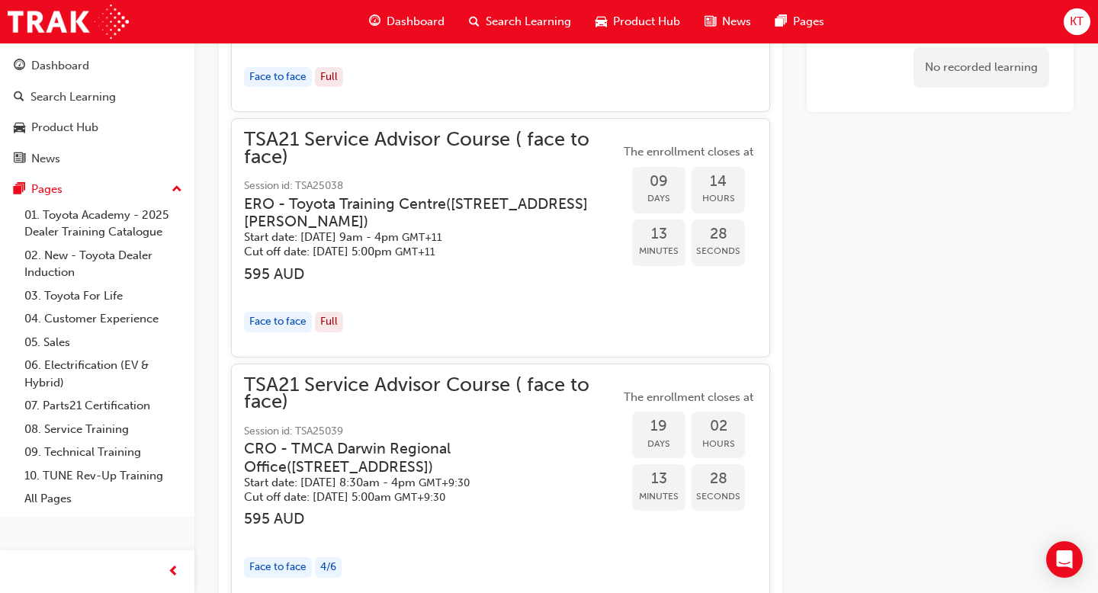
scroll to position [1224, 0]
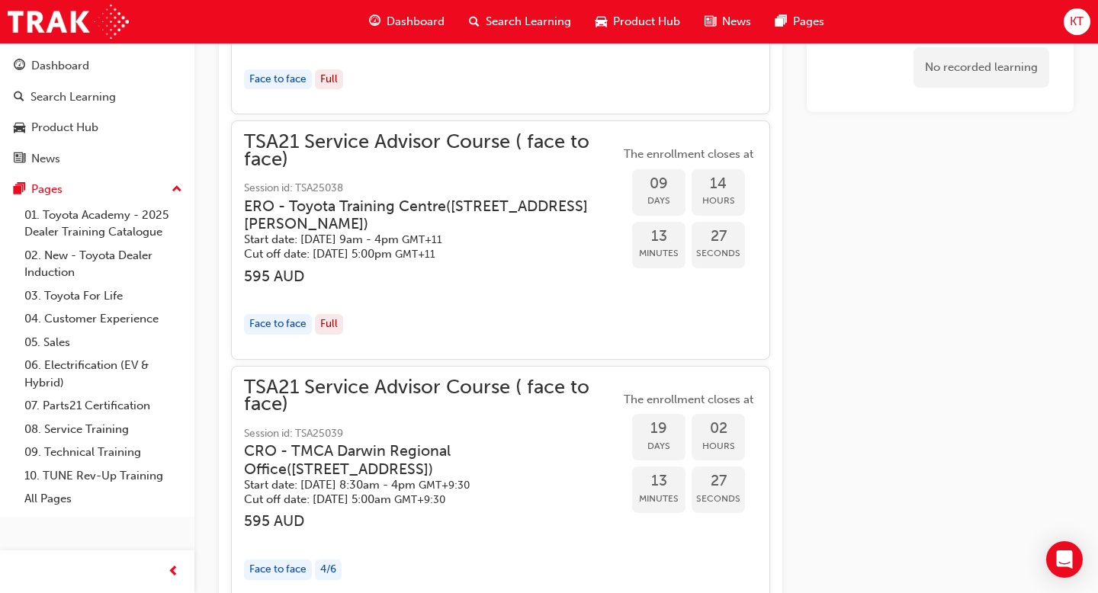
click at [343, 379] on span "TSA21 Service Advisor Course ( face to face)" at bounding box center [432, 396] width 376 height 34
click at [275, 383] on span "TSA21 Service Advisor Course ( face to face)" at bounding box center [432, 396] width 376 height 34
click at [348, 379] on span "TSA21 Service Advisor Course ( face to face)" at bounding box center [432, 396] width 376 height 34
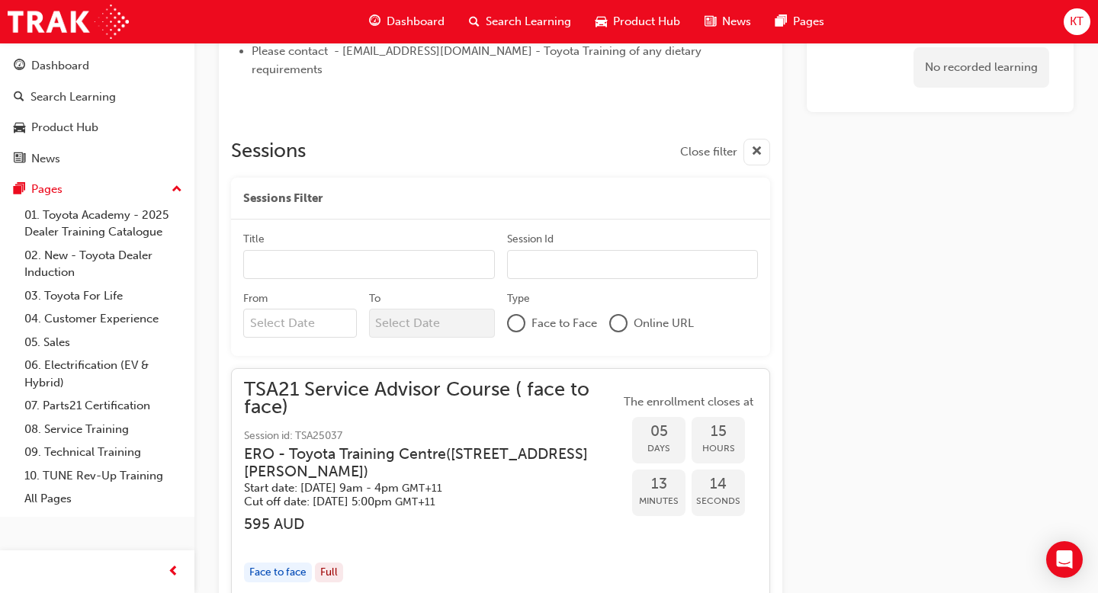
scroll to position [724, 0]
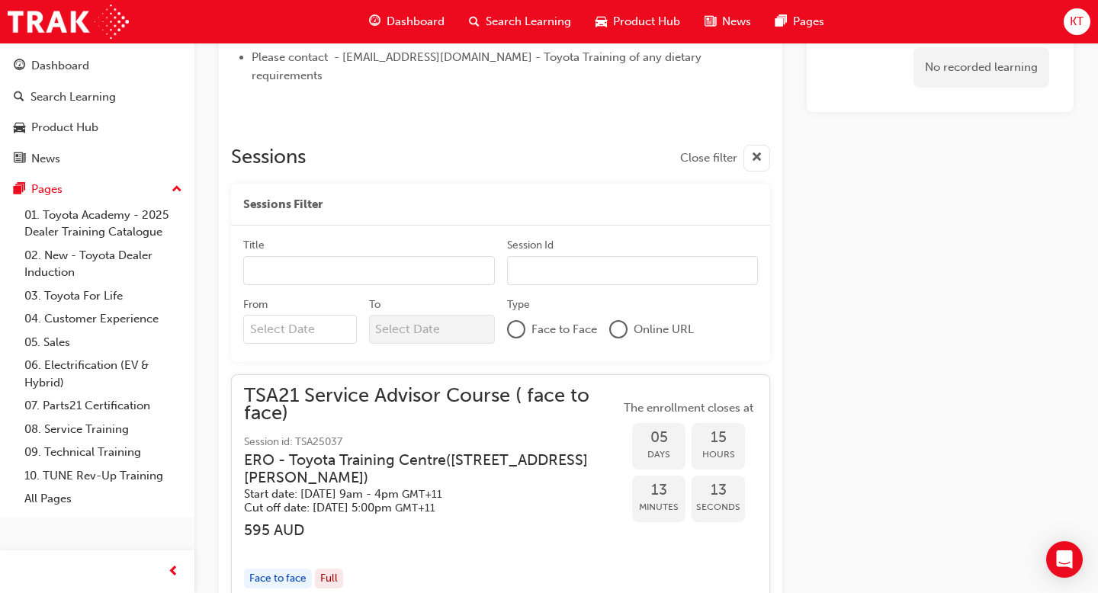
click at [525, 320] on div "Face to Face" at bounding box center [552, 329] width 90 height 18
click at [522, 322] on div at bounding box center [516, 329] width 15 height 15
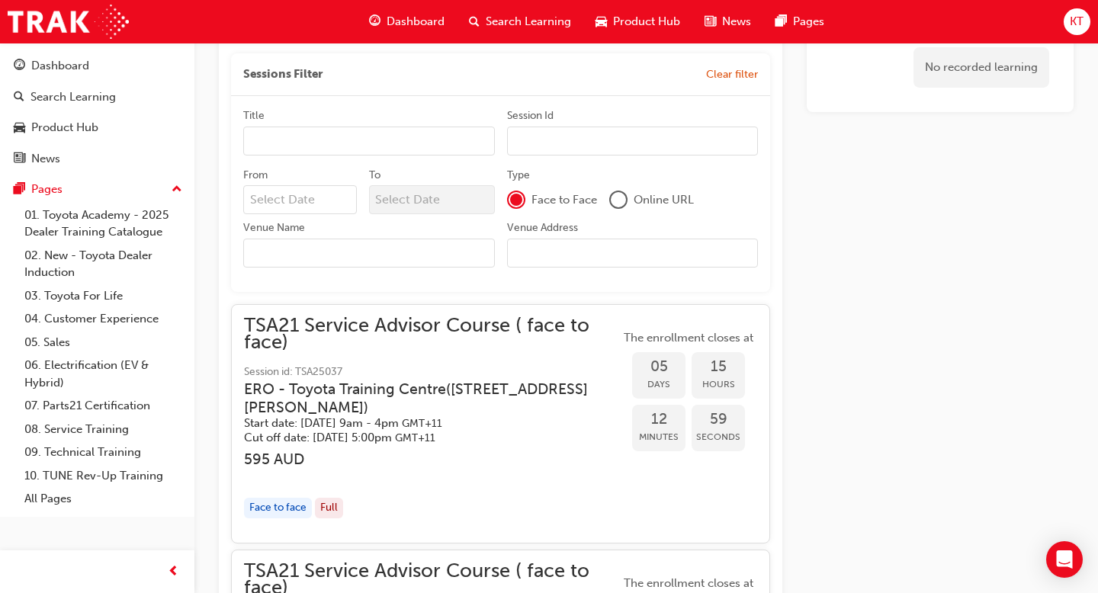
scroll to position [852, 0]
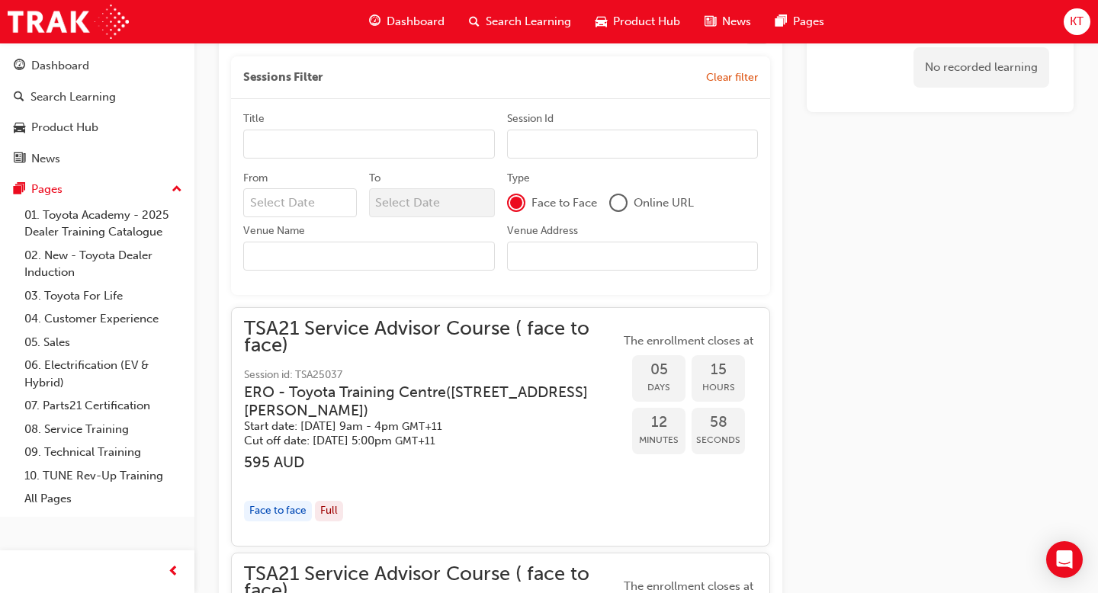
click at [638, 194] on span "Online URL" at bounding box center [664, 203] width 60 height 18
click at [626, 194] on div at bounding box center [618, 203] width 18 height 18
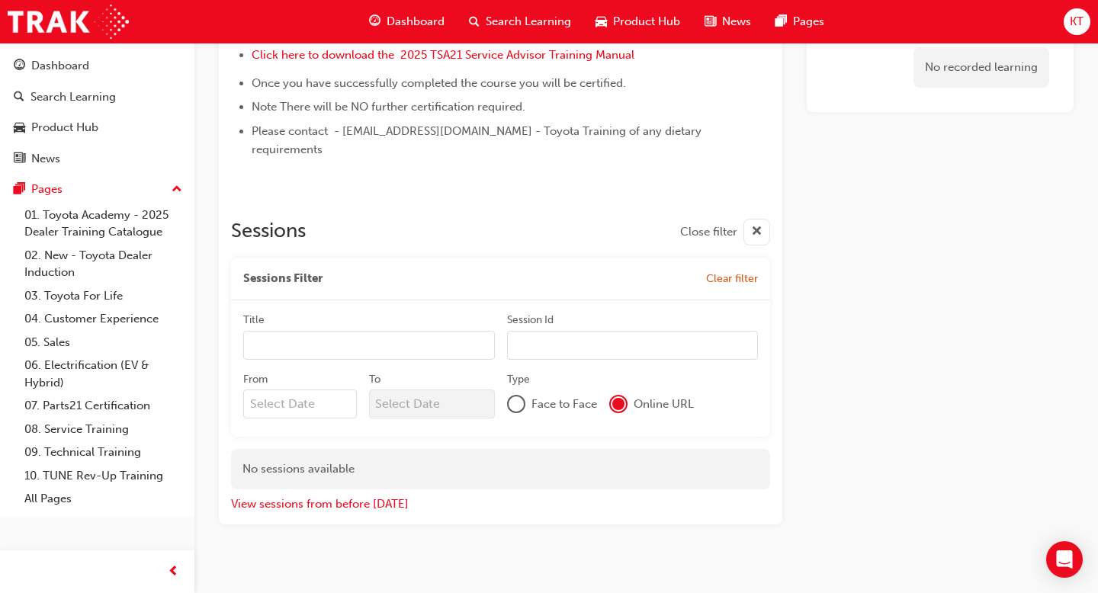
click at [515, 397] on div at bounding box center [516, 404] width 15 height 15
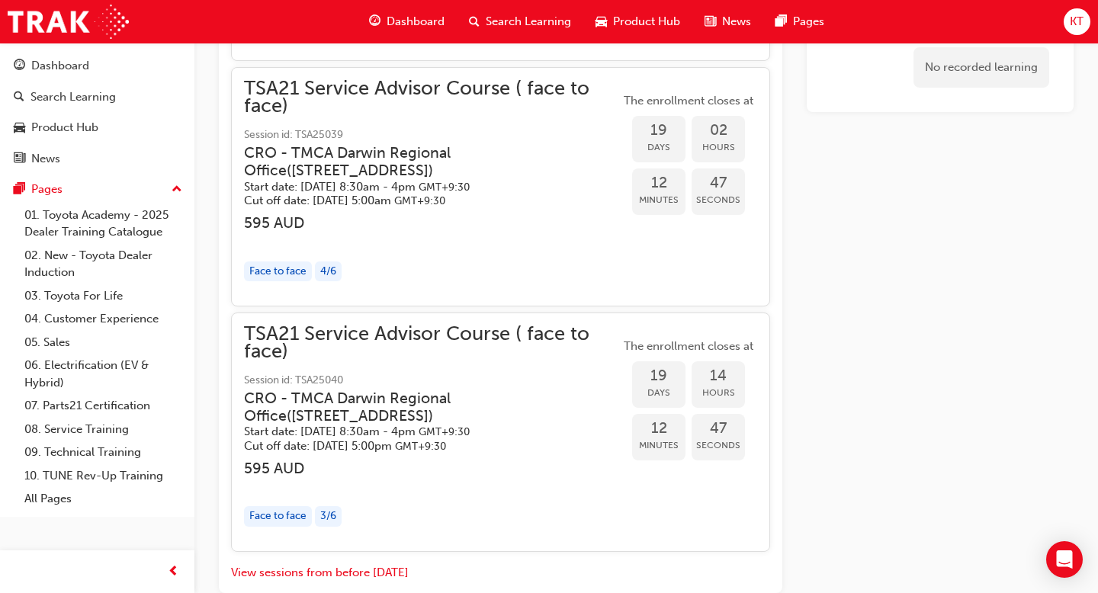
scroll to position [1651, 0]
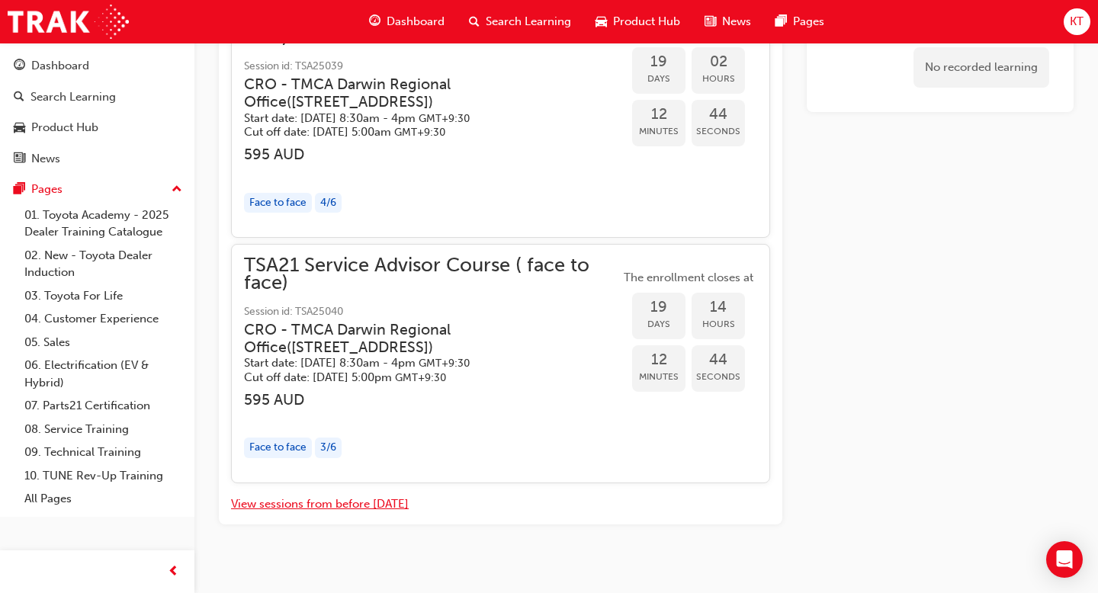
click at [353, 496] on button "View sessions from before [DATE]" at bounding box center [320, 505] width 178 height 18
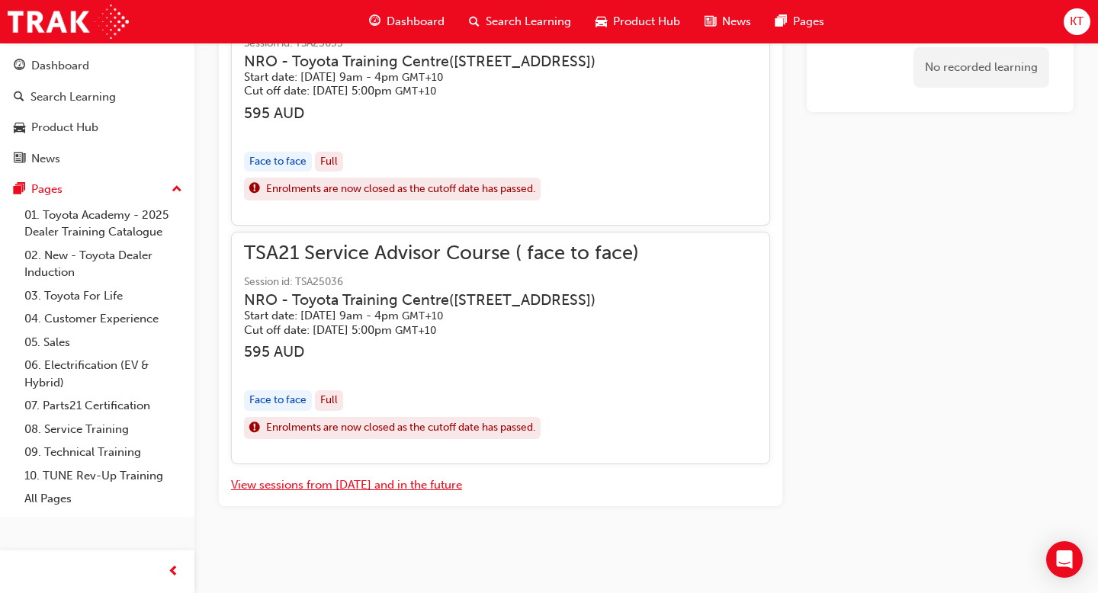
scroll to position [19879, 0]
click at [332, 482] on button "View sessions from [DATE] and in the future" at bounding box center [346, 486] width 231 height 18
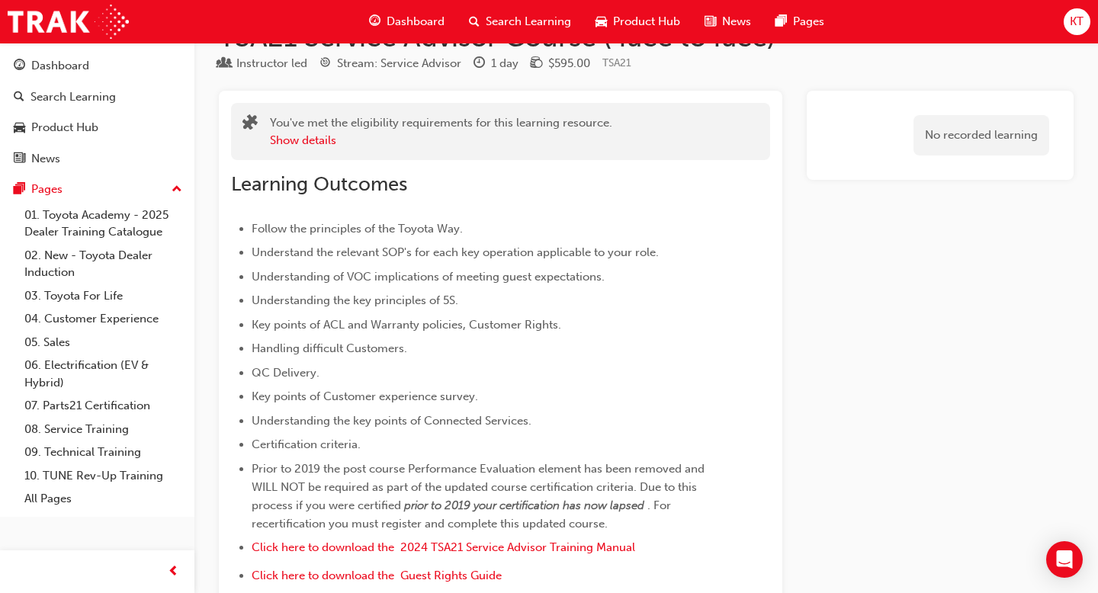
scroll to position [50, 0]
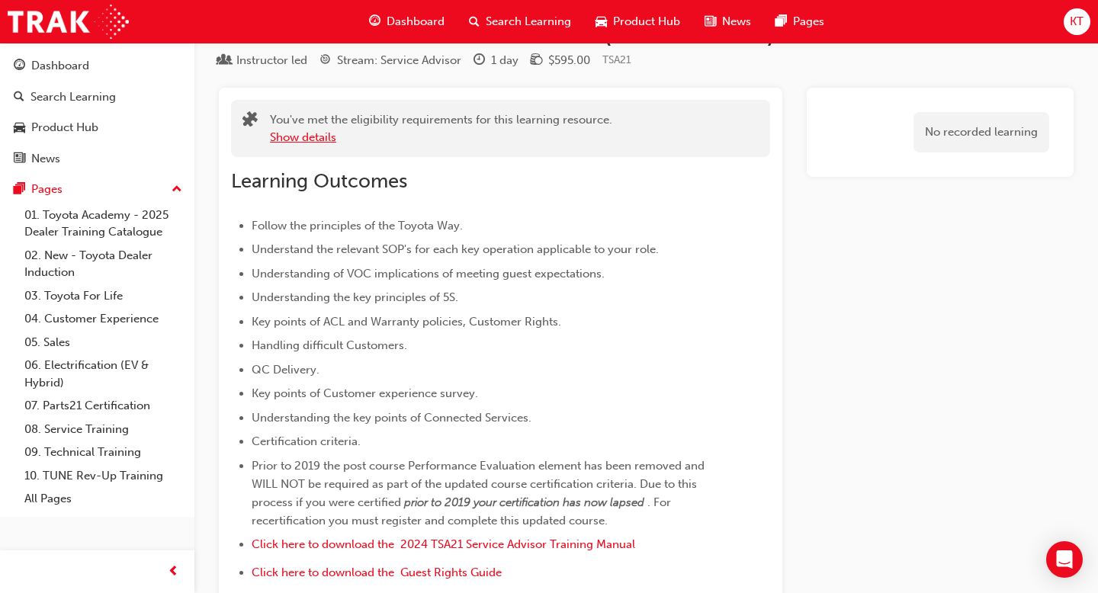
click at [289, 133] on button "Show details" at bounding box center [303, 138] width 66 height 18
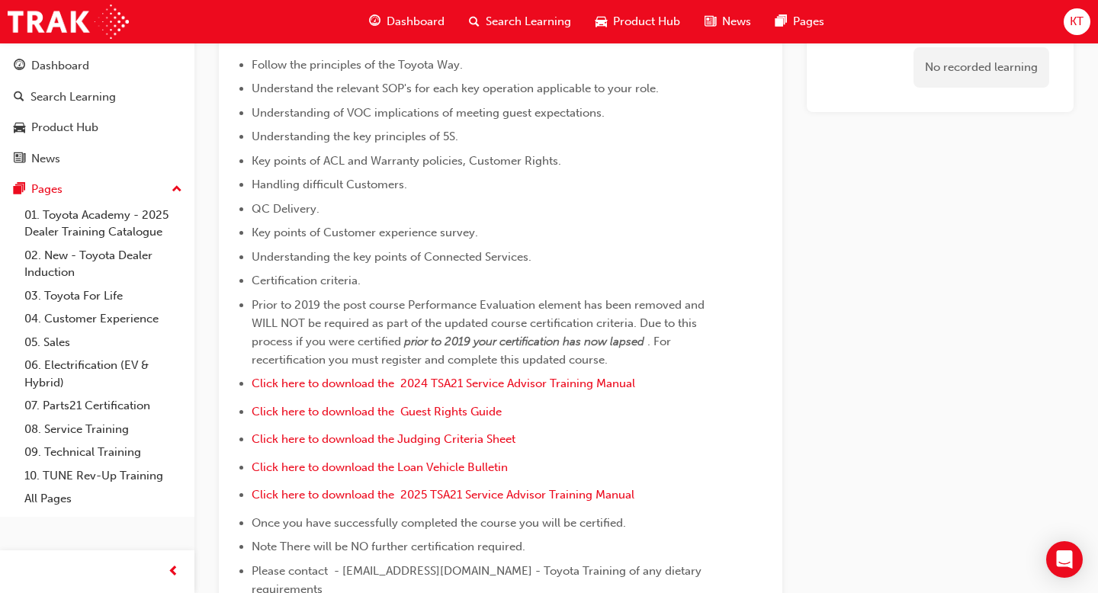
scroll to position [718, 0]
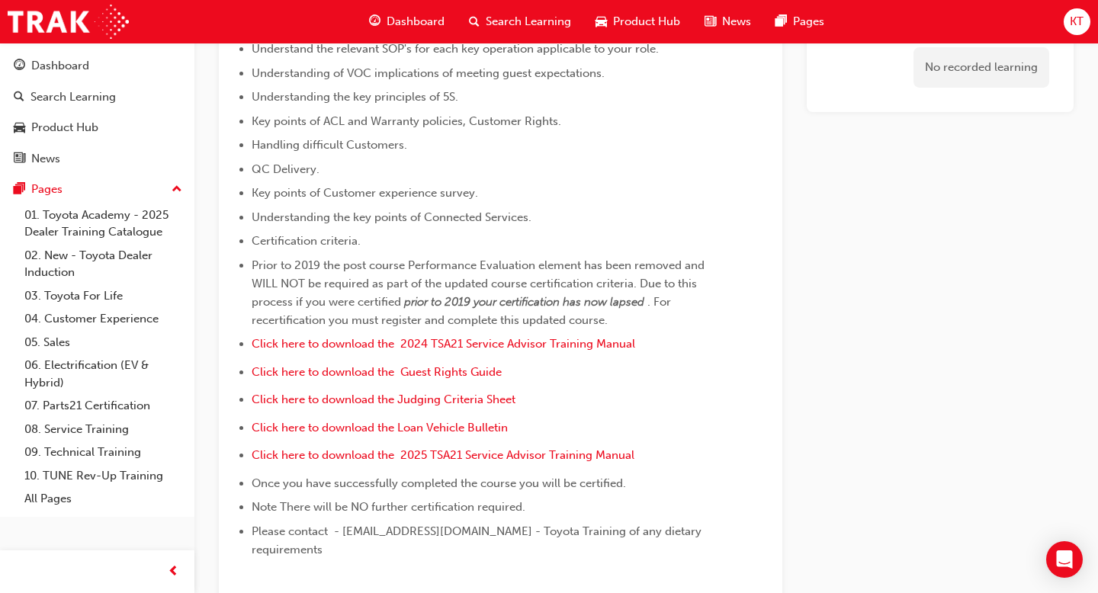
click at [414, 24] on span "Dashboard" at bounding box center [416, 22] width 58 height 18
